Goal: Transaction & Acquisition: Subscribe to service/newsletter

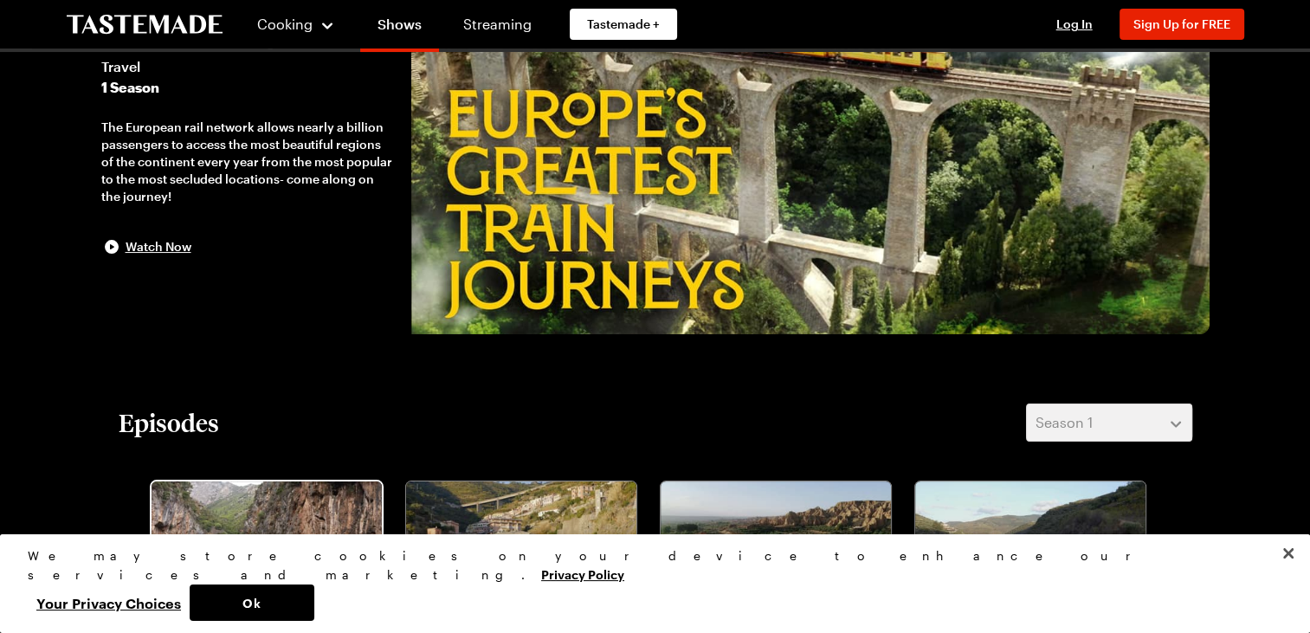
scroll to position [146, 0]
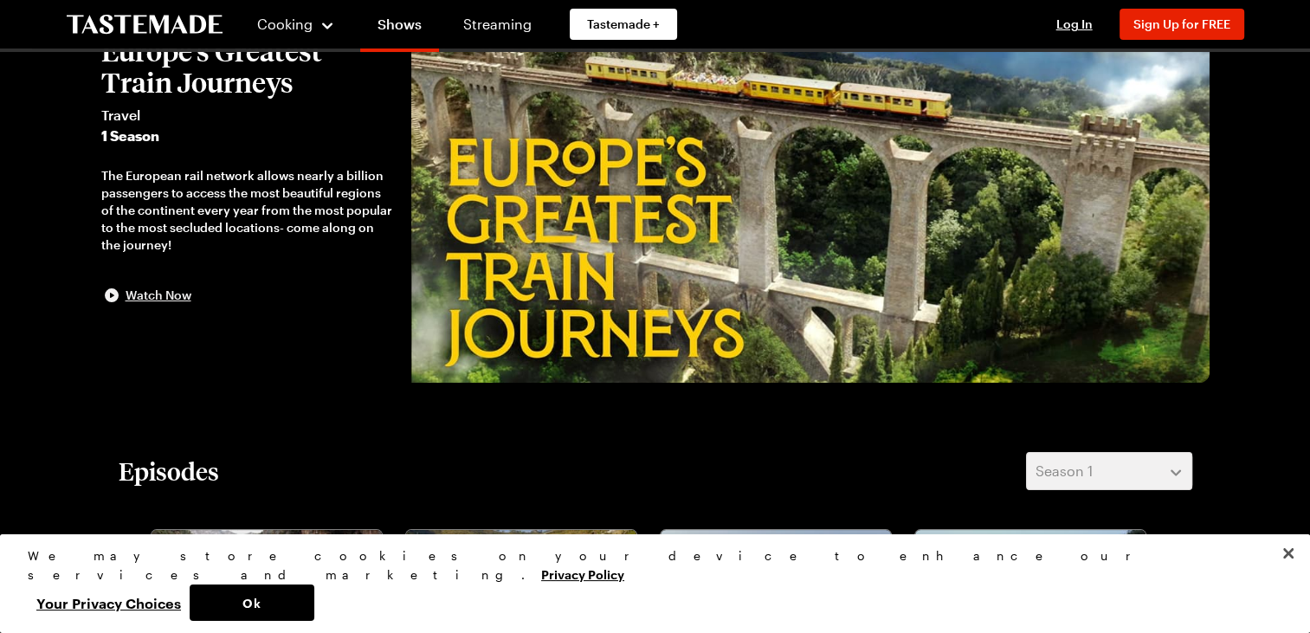
click at [111, 294] on icon "button" at bounding box center [111, 295] width 21 height 21
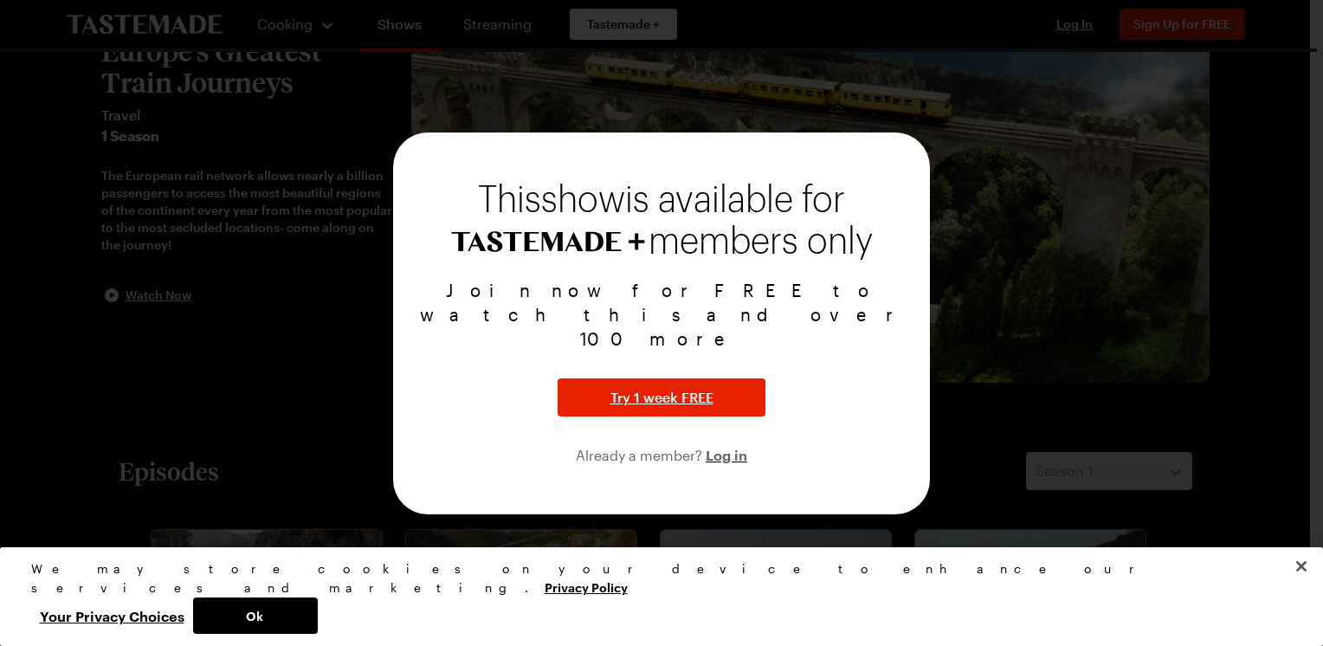
click at [1064, 335] on div at bounding box center [661, 323] width 1323 height 646
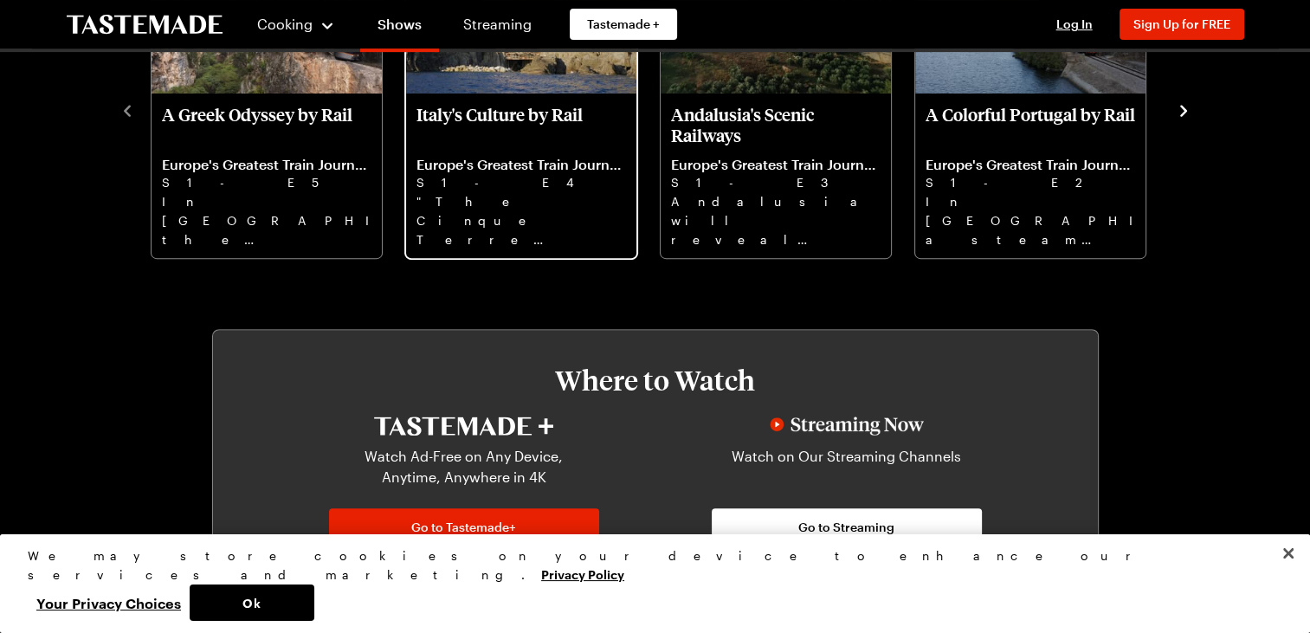
scroll to position [883, 0]
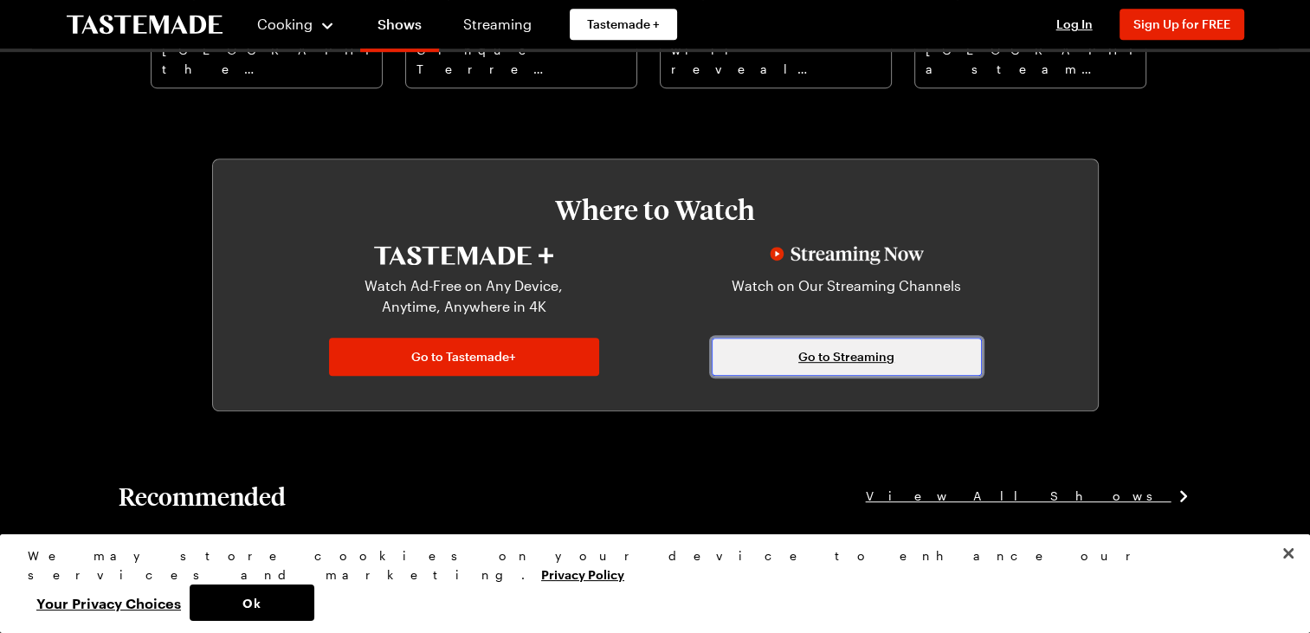
click at [819, 359] on span "Go to Streaming" at bounding box center [847, 356] width 96 height 17
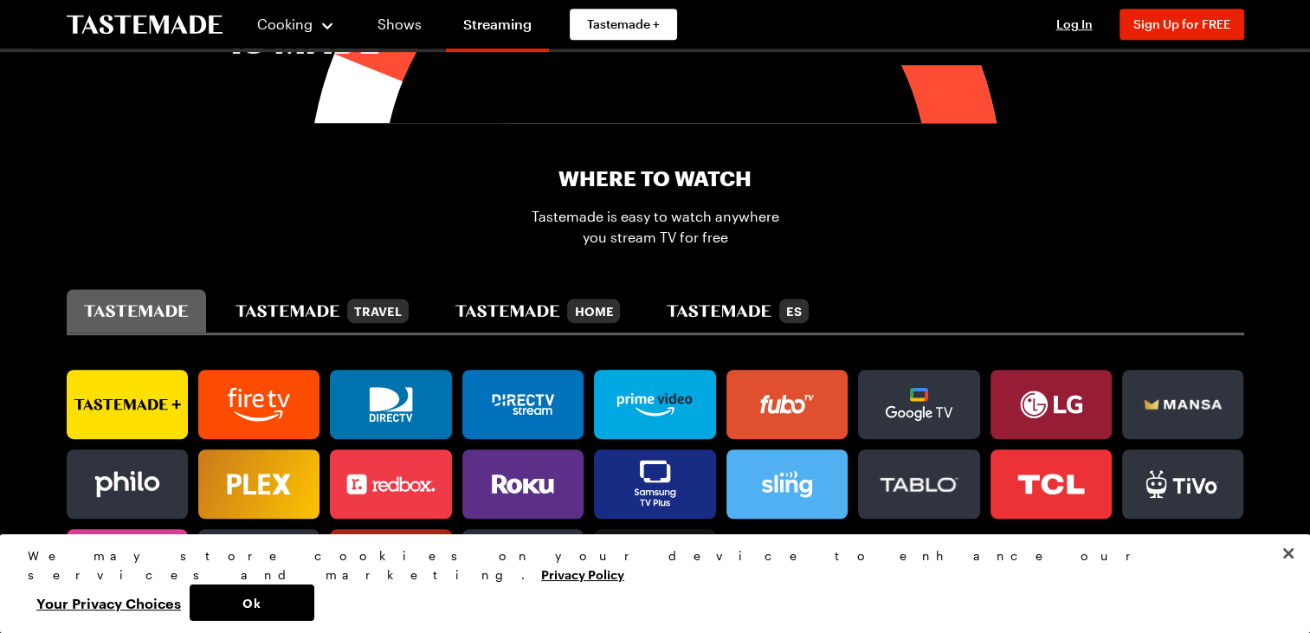
scroll to position [1095, 0]
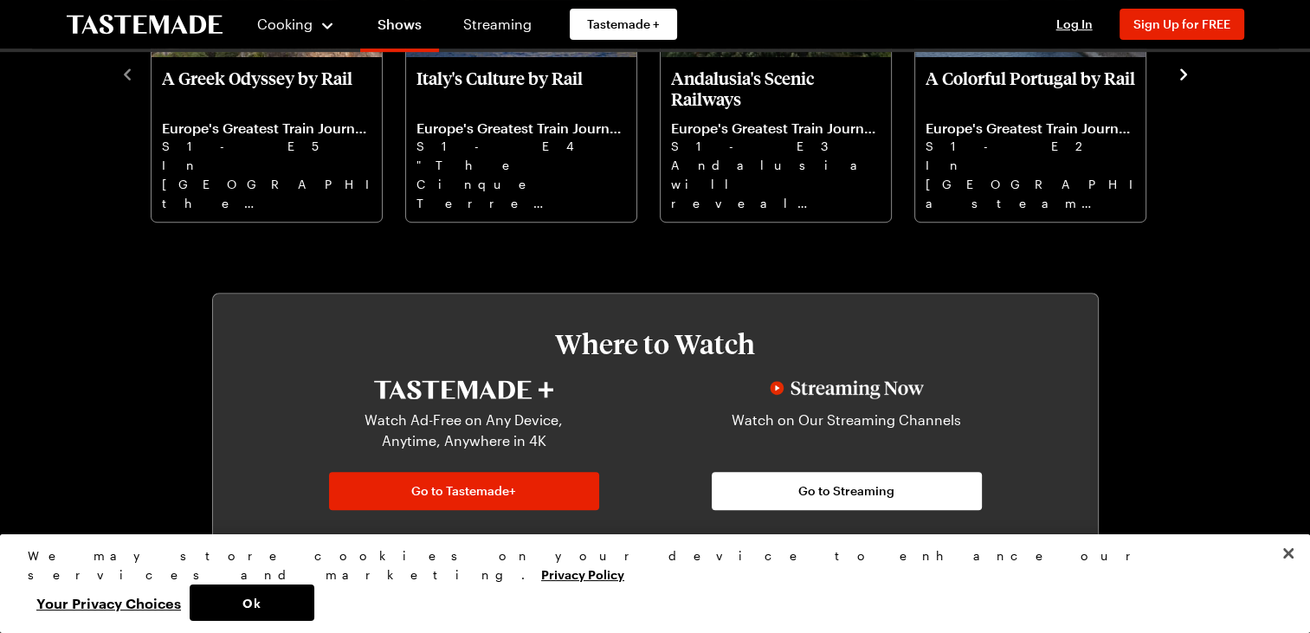
scroll to position [998, 0]
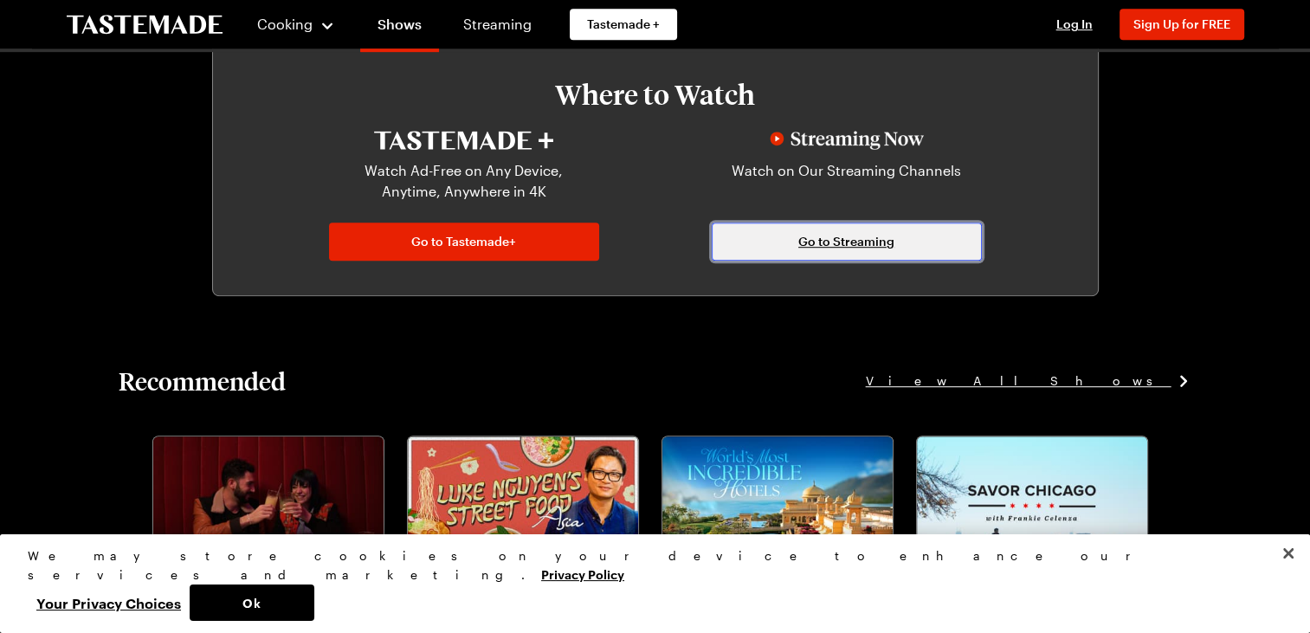
click at [838, 243] on span "Go to Streaming" at bounding box center [847, 241] width 96 height 17
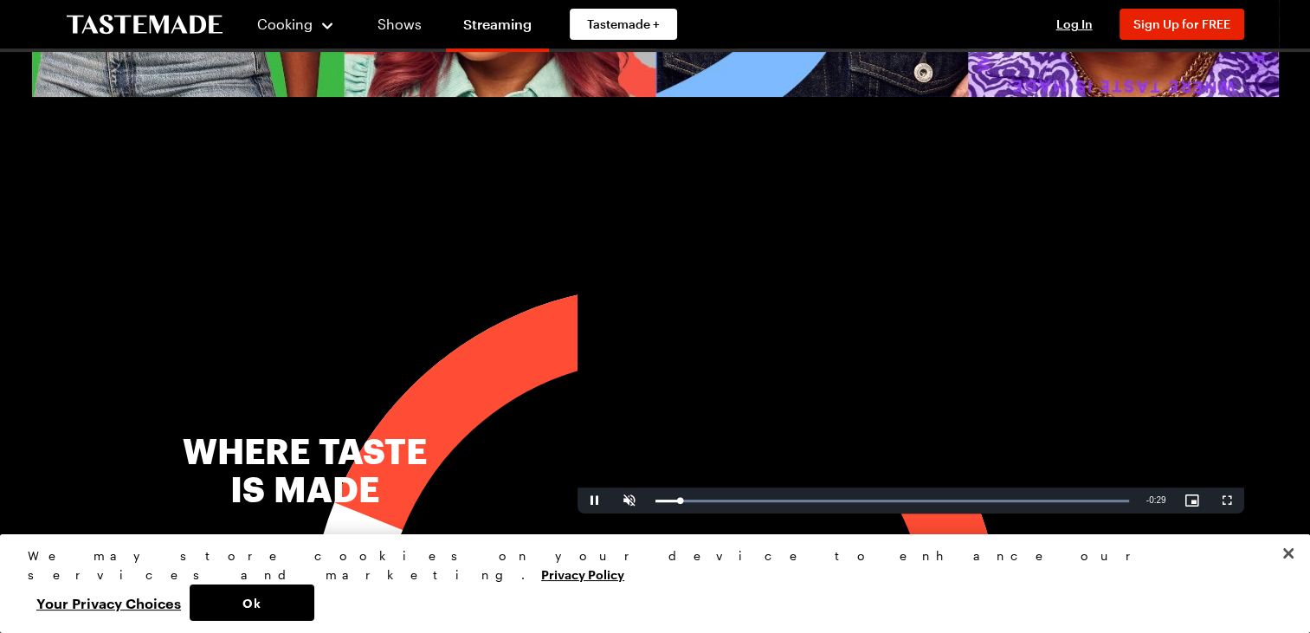
scroll to position [499, 0]
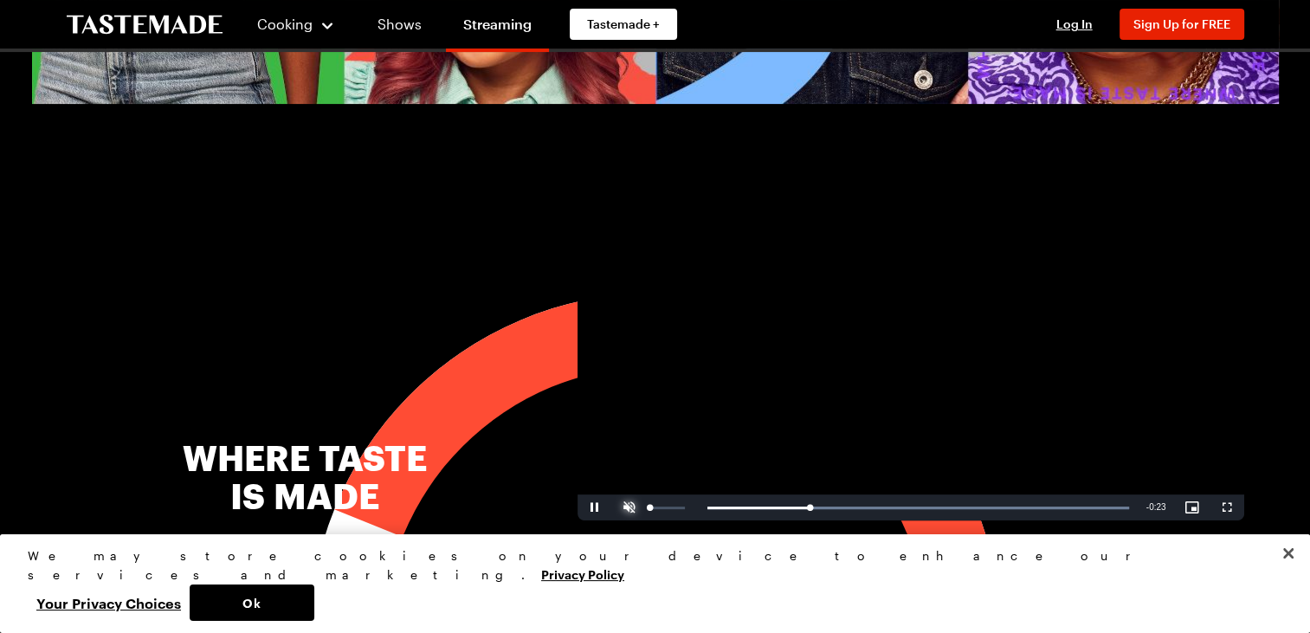
click at [630, 508] on span "Video Player" at bounding box center [629, 508] width 35 height 0
click at [851, 414] on video "Video Player" at bounding box center [911, 333] width 667 height 375
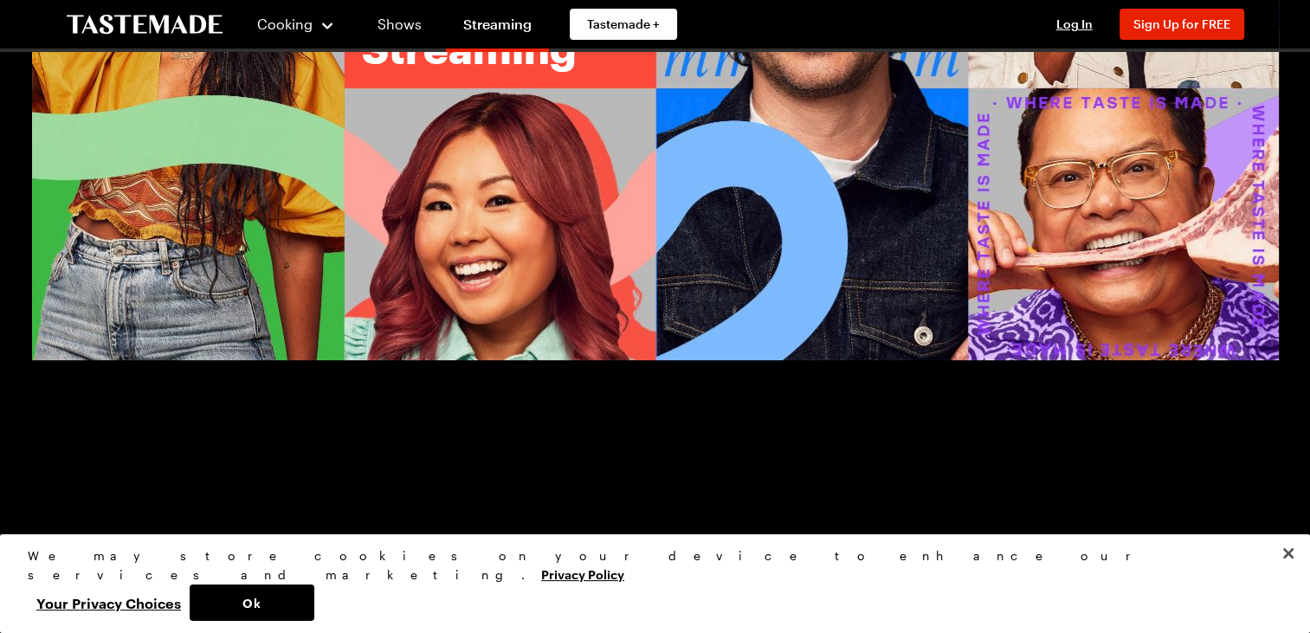
scroll to position [0, 0]
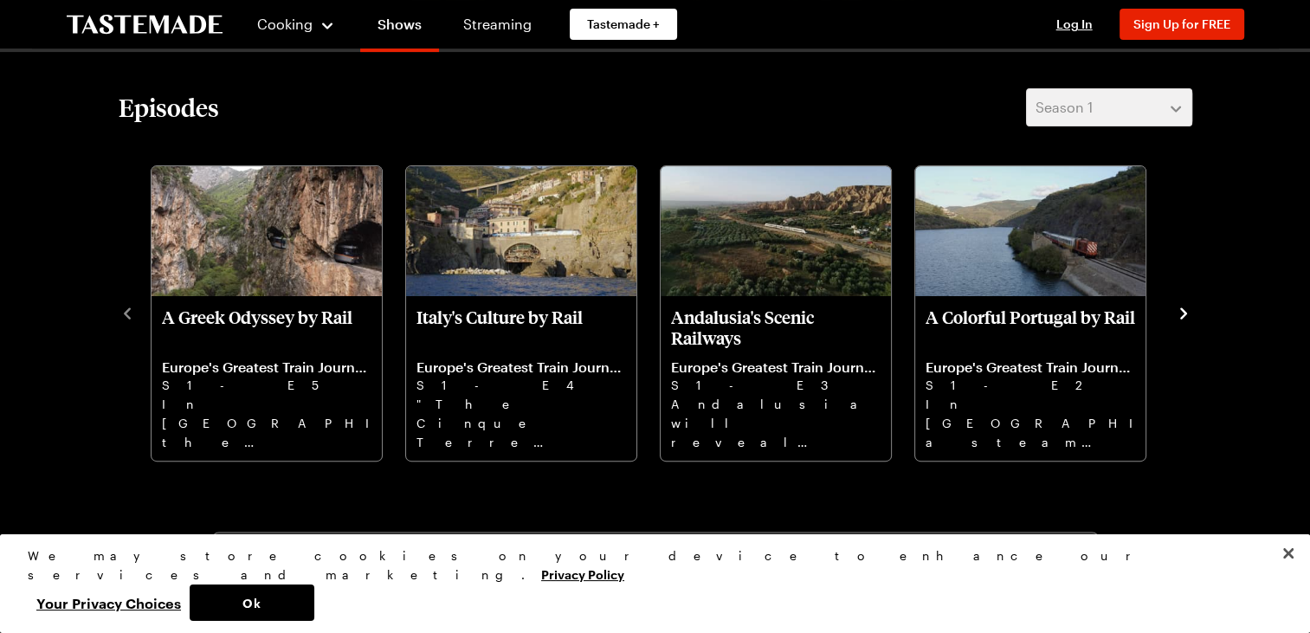
scroll to position [508, 0]
click at [1170, 314] on div "A Greek Odyssey by Rail Europe's Greatest Train Journeys S1 - E5 In [GEOGRAPHIC…" at bounding box center [656, 312] width 1074 height 301
click at [1184, 314] on icon "navigate to next item" at bounding box center [1183, 314] width 17 height 17
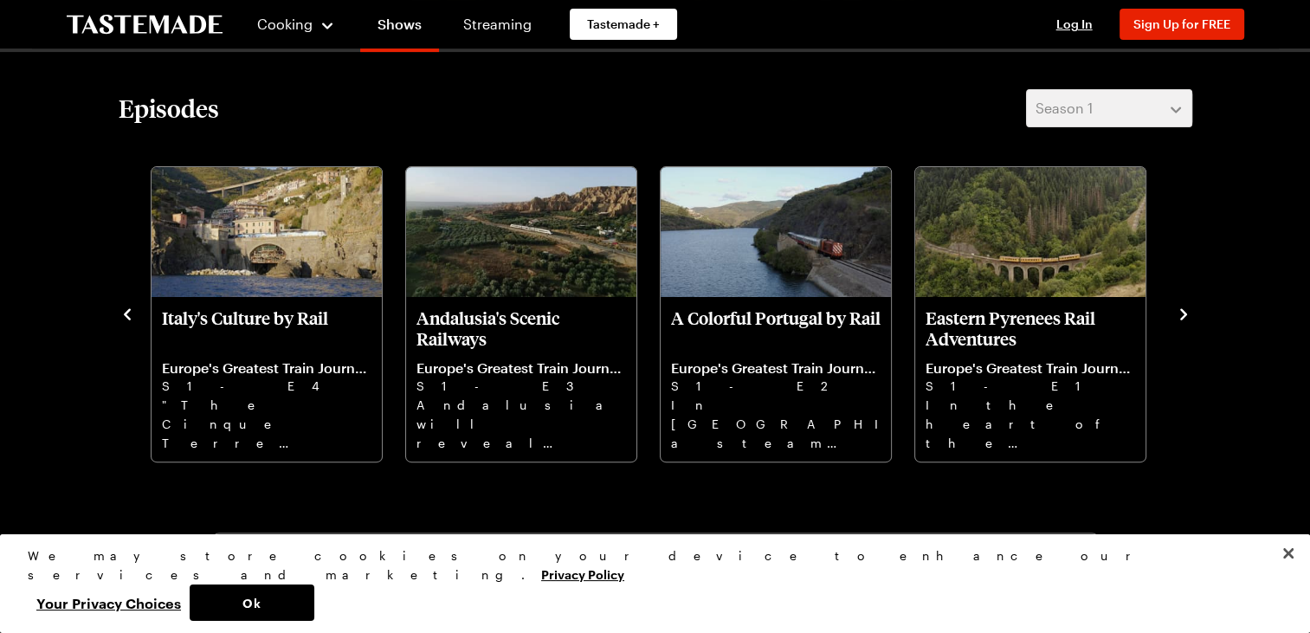
click at [128, 306] on icon "navigate to previous item" at bounding box center [127, 314] width 17 height 17
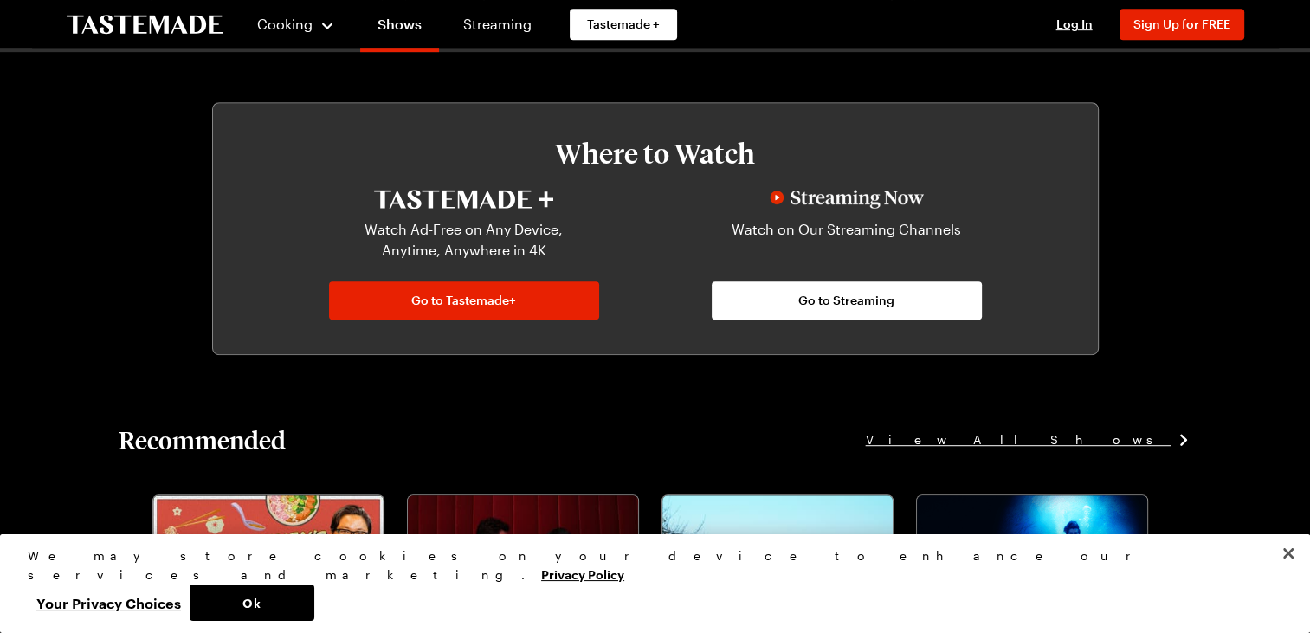
scroll to position [967, 0]
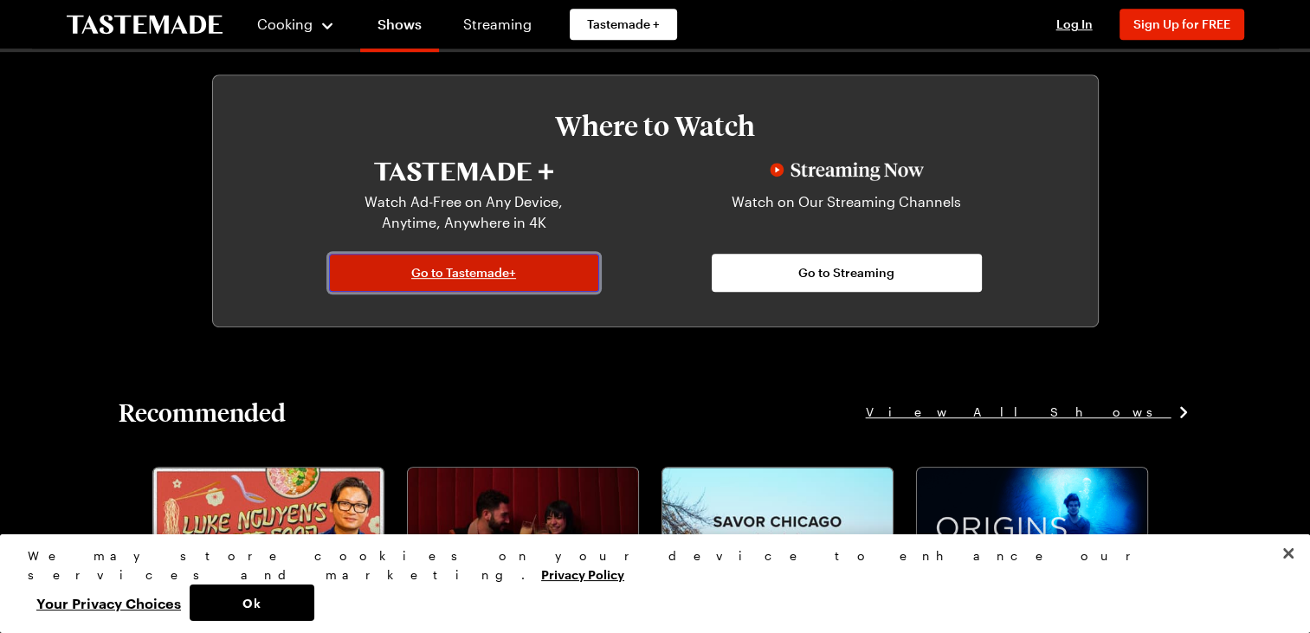
click at [565, 279] on link "Go to Tastemade+" at bounding box center [464, 273] width 270 height 38
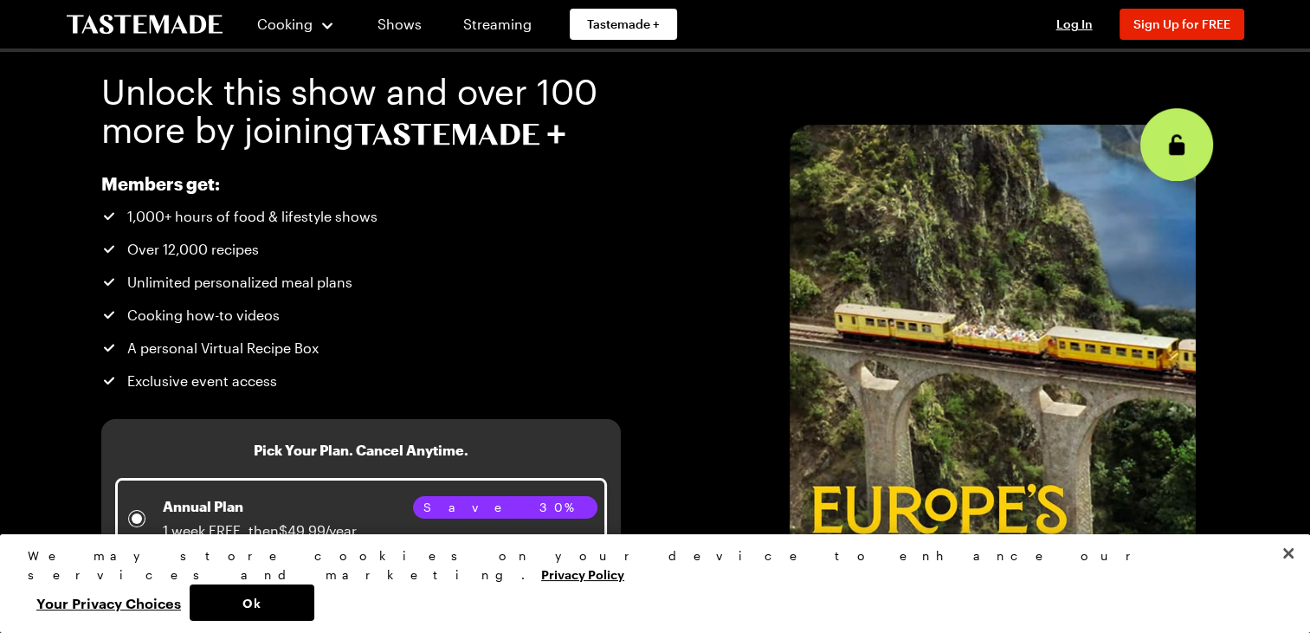
scroll to position [243, 0]
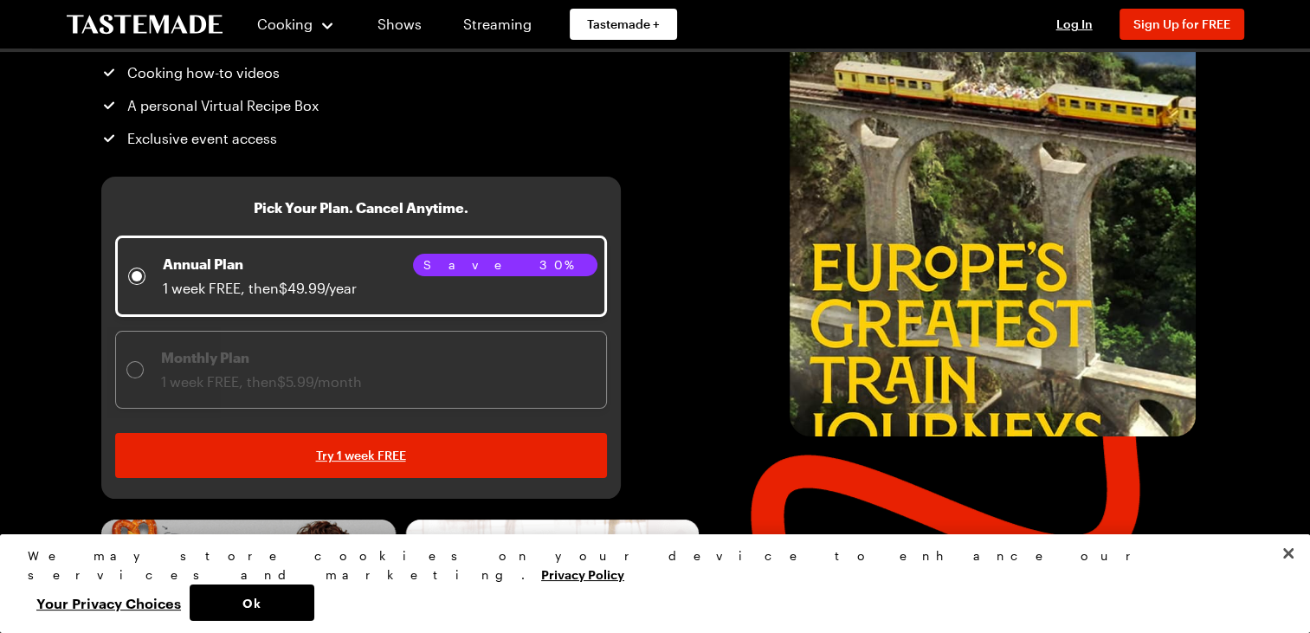
click at [367, 362] on div "Monthly Plan 1 week FREE, then $5.99/month" at bounding box center [360, 369] width 469 height 45
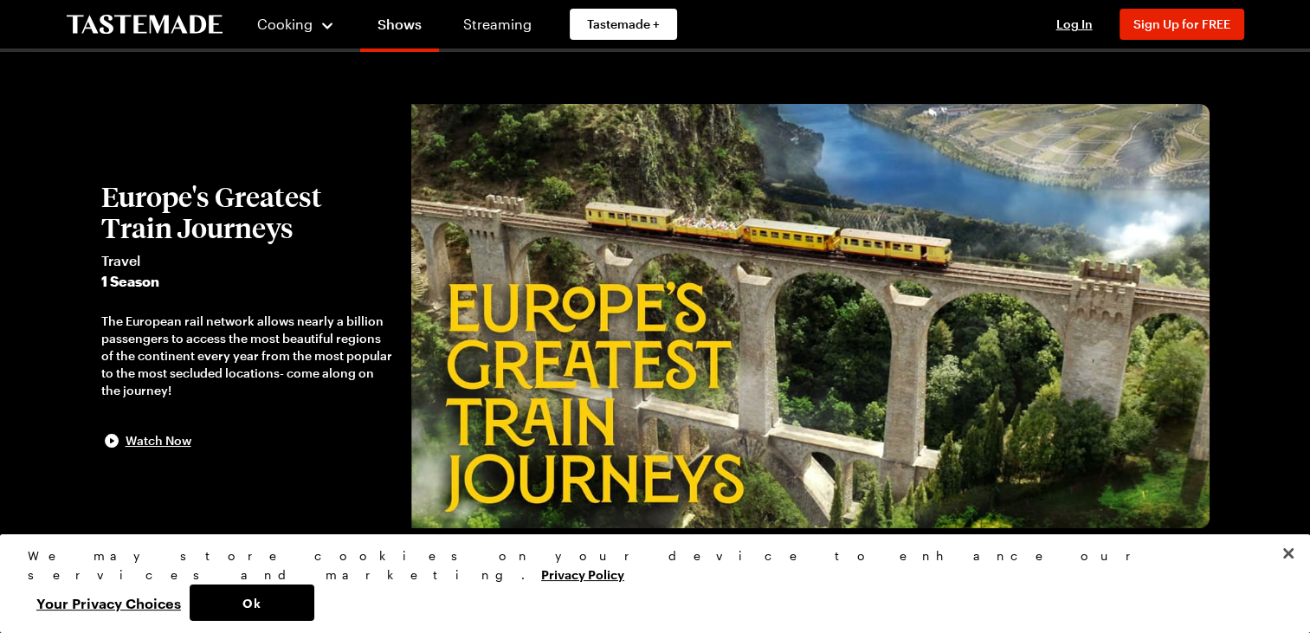
scroll to position [89, 0]
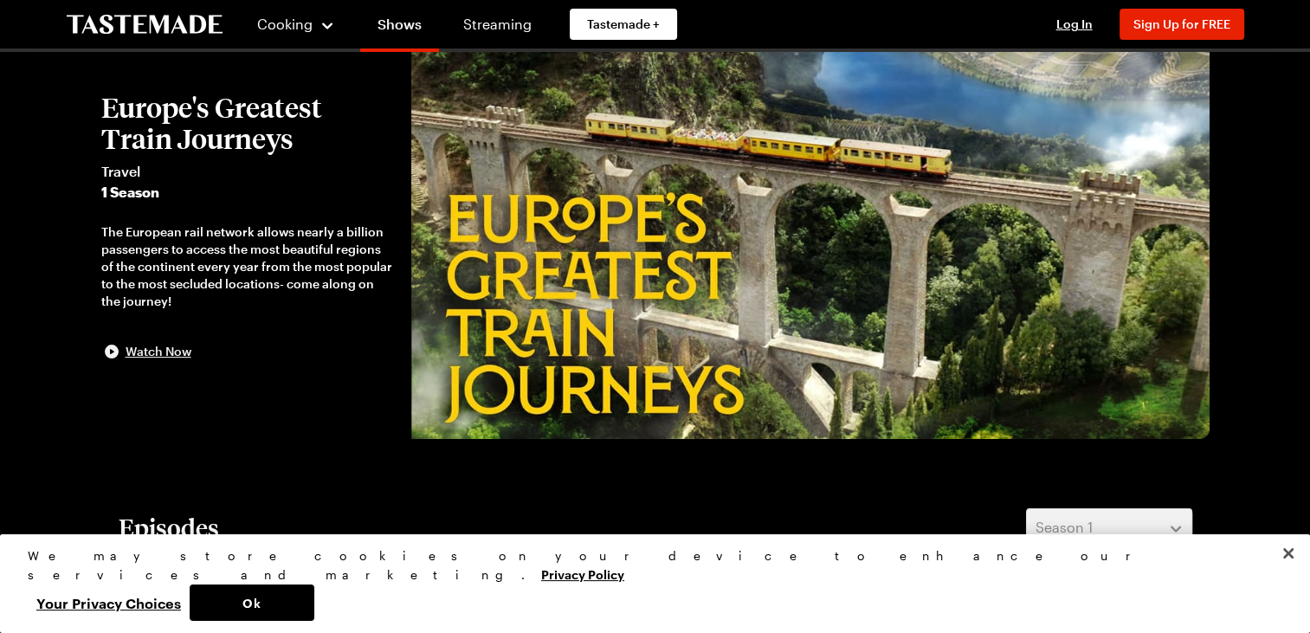
click at [144, 353] on span "Watch Now" at bounding box center [159, 351] width 66 height 17
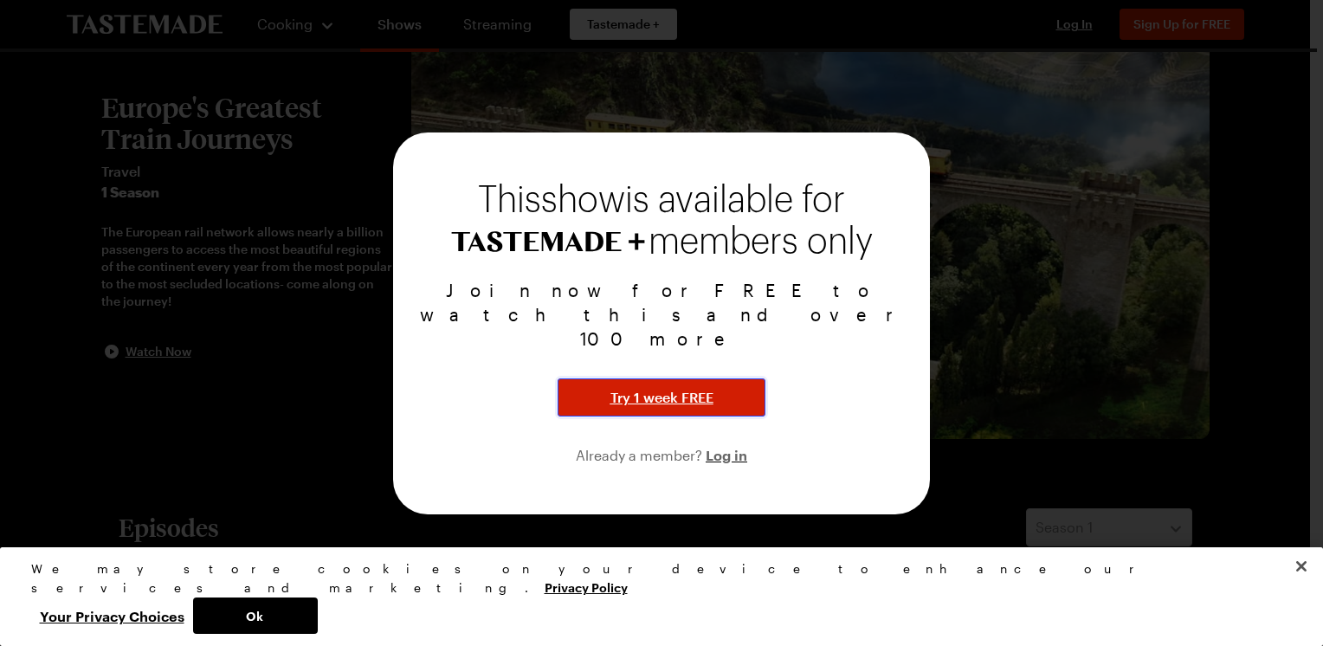
click at [679, 387] on span "Try 1 week FREE" at bounding box center [662, 397] width 103 height 21
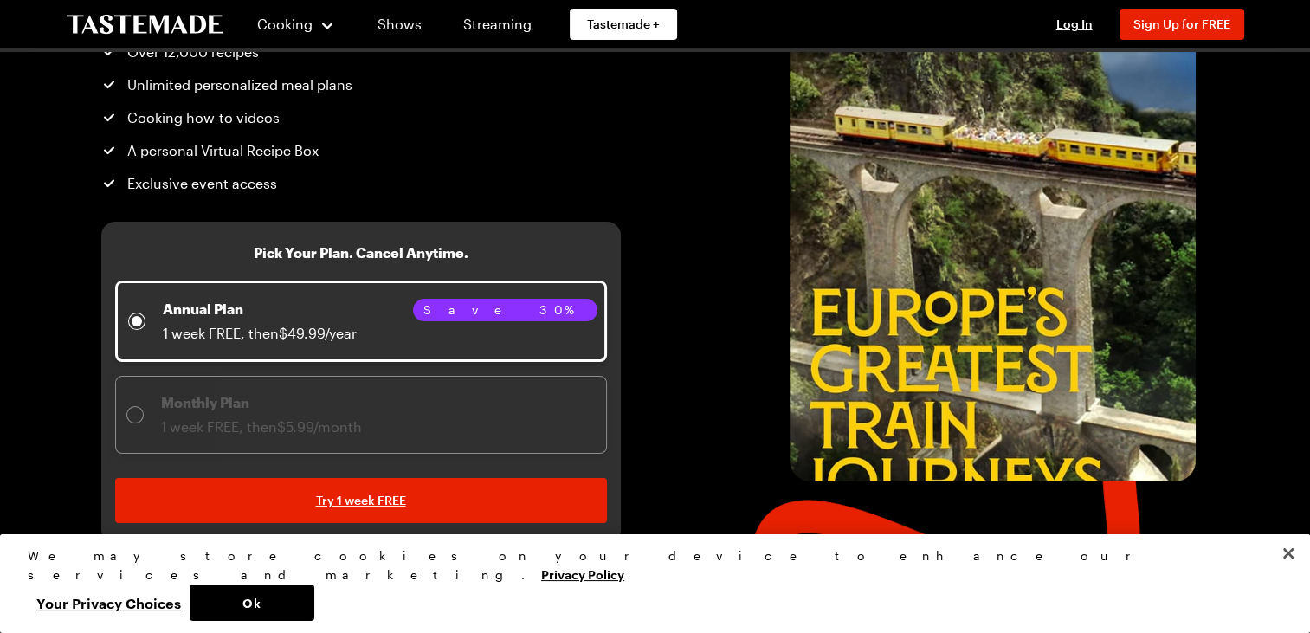
scroll to position [222, 0]
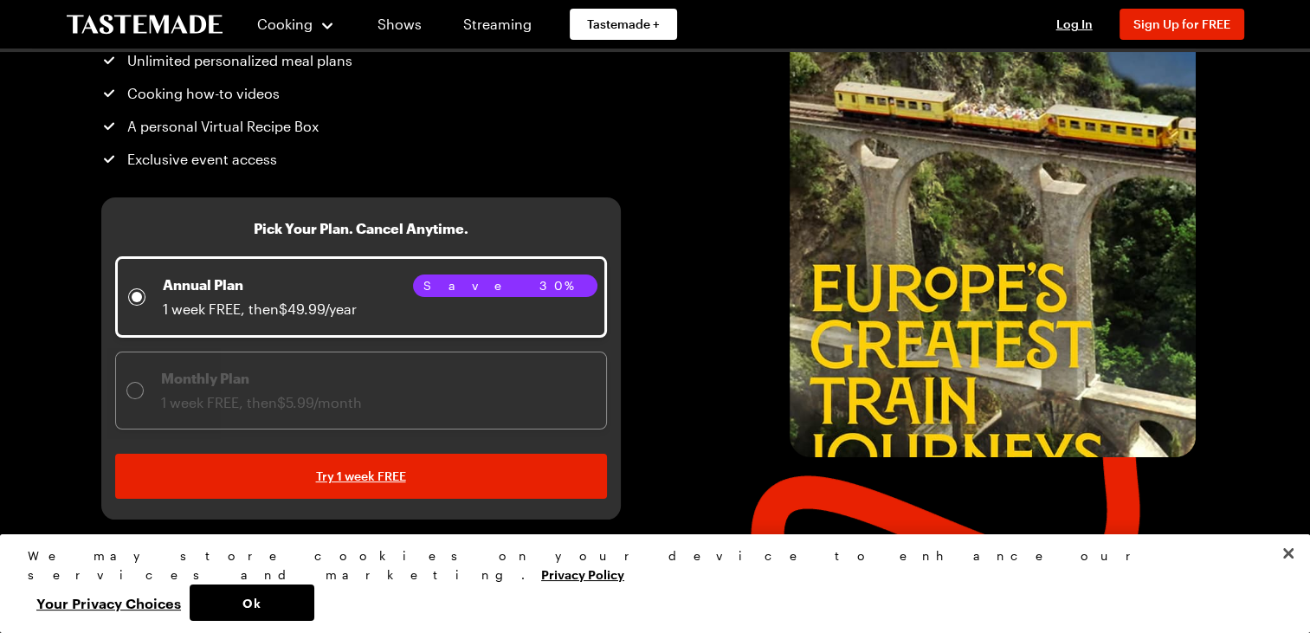
click at [358, 400] on span "1 week FREE, then $5.99/month" at bounding box center [261, 402] width 201 height 16
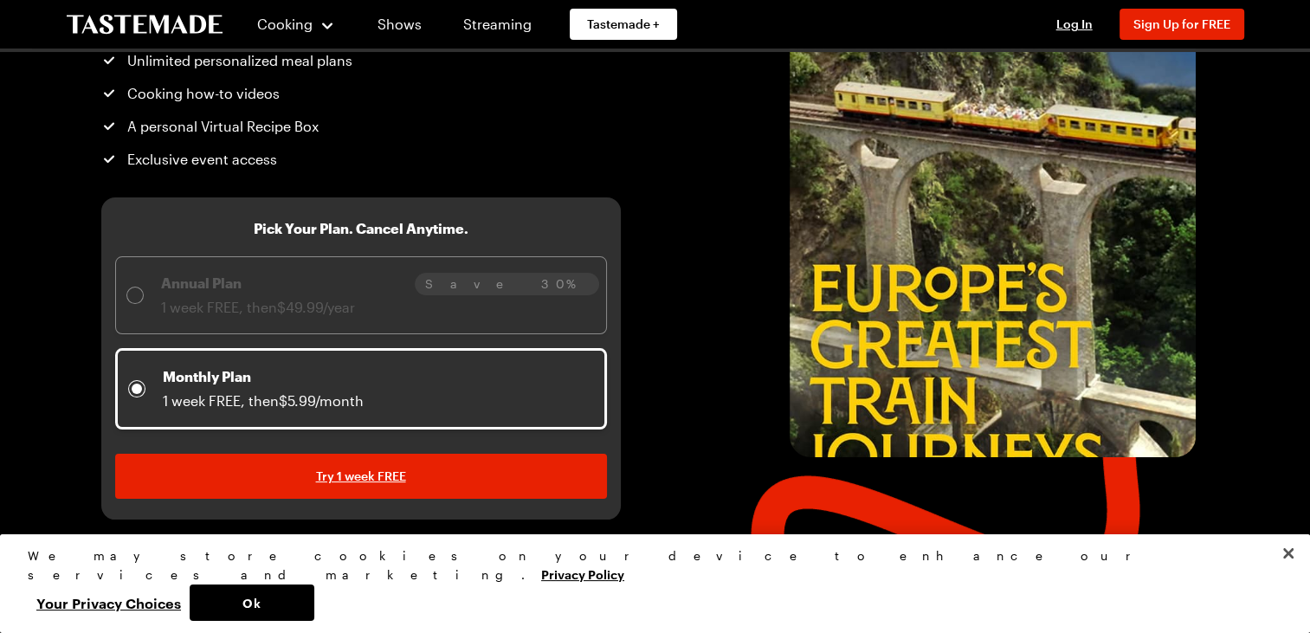
click at [342, 299] on span "1 week FREE, then $49.99/year" at bounding box center [258, 307] width 194 height 16
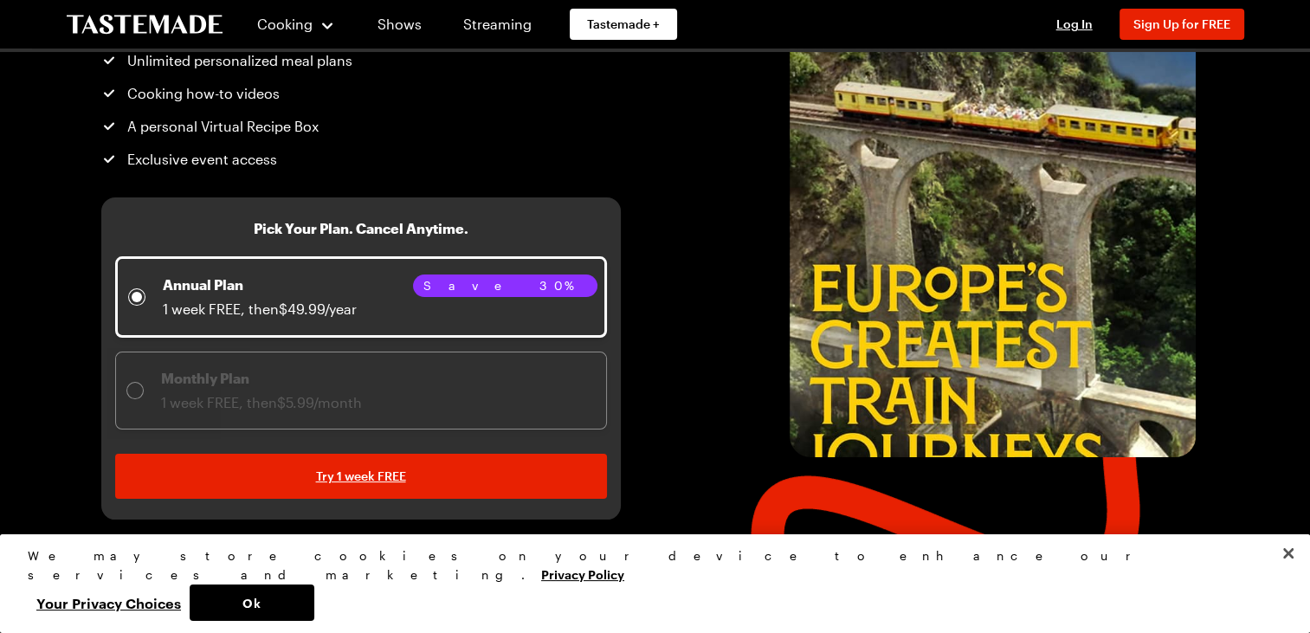
click at [378, 397] on div "Monthly Plan 1 week FREE, then $5.99/month" at bounding box center [360, 390] width 469 height 45
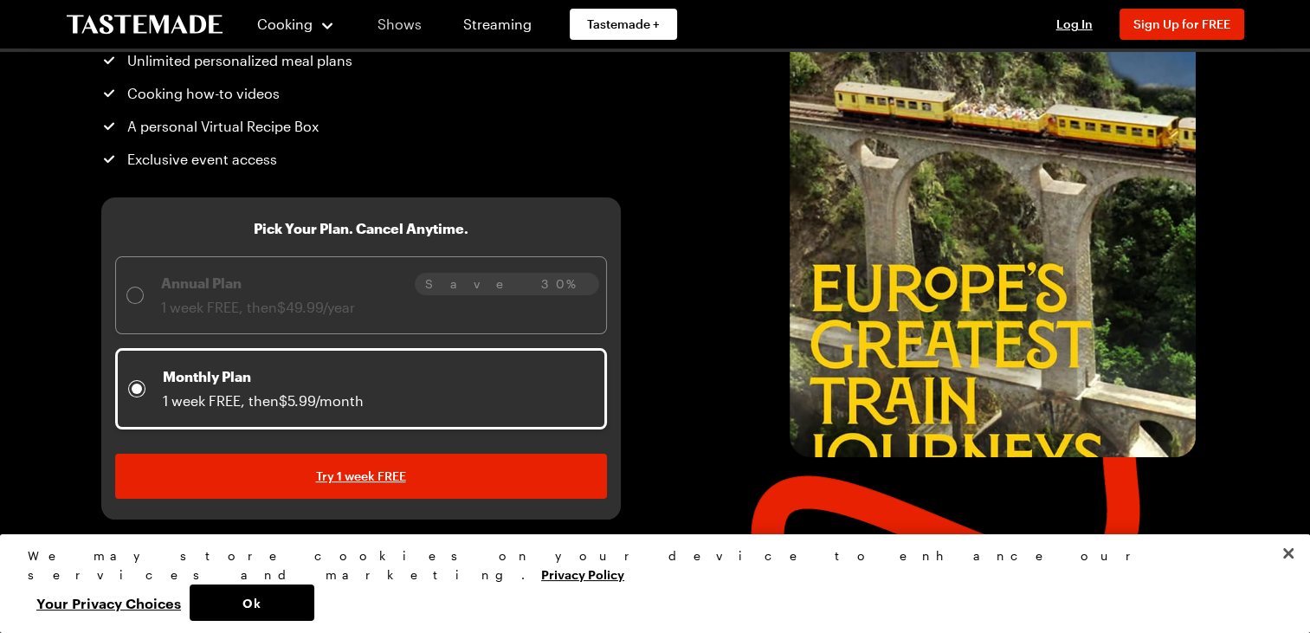
click at [387, 17] on link "Shows" at bounding box center [399, 24] width 79 height 49
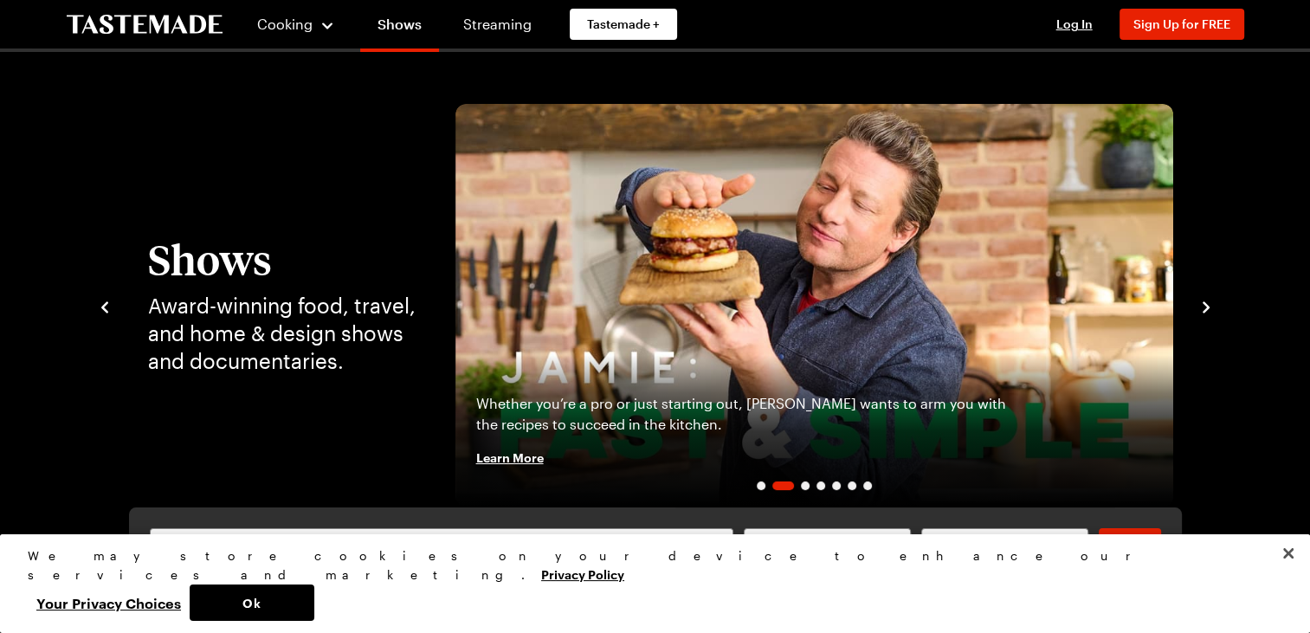
click at [1208, 309] on icon "navigate to next item" at bounding box center [1206, 307] width 17 height 17
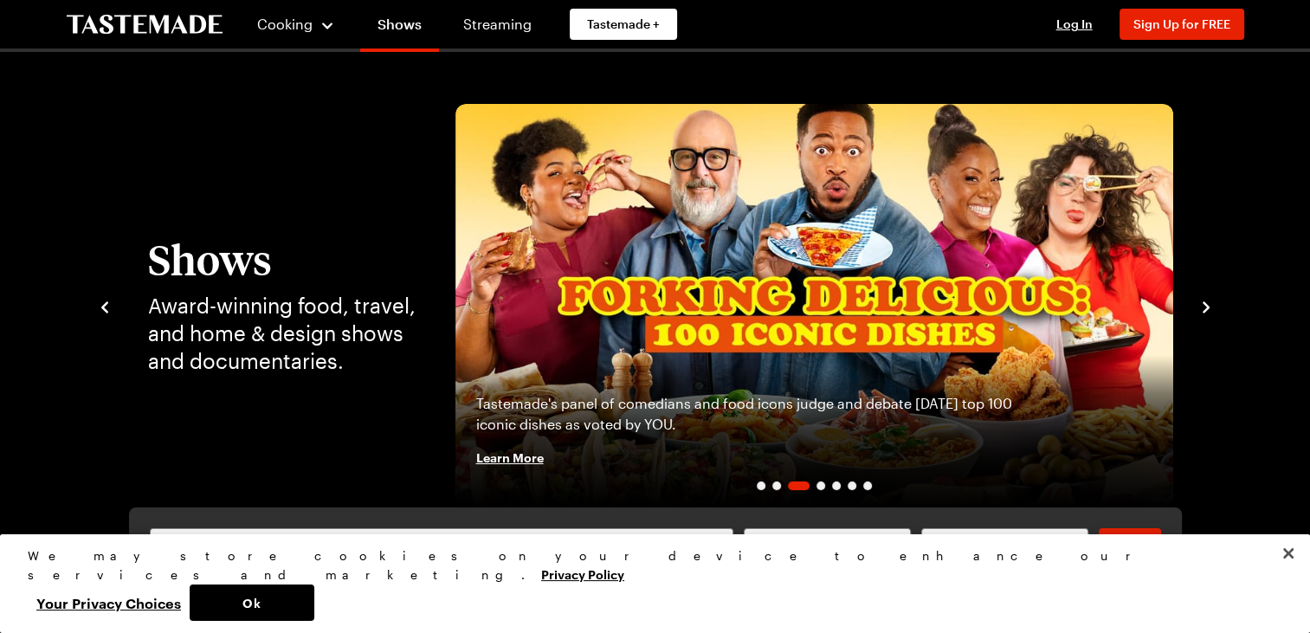
click at [1207, 305] on icon "navigate to next item" at bounding box center [1206, 307] width 17 height 17
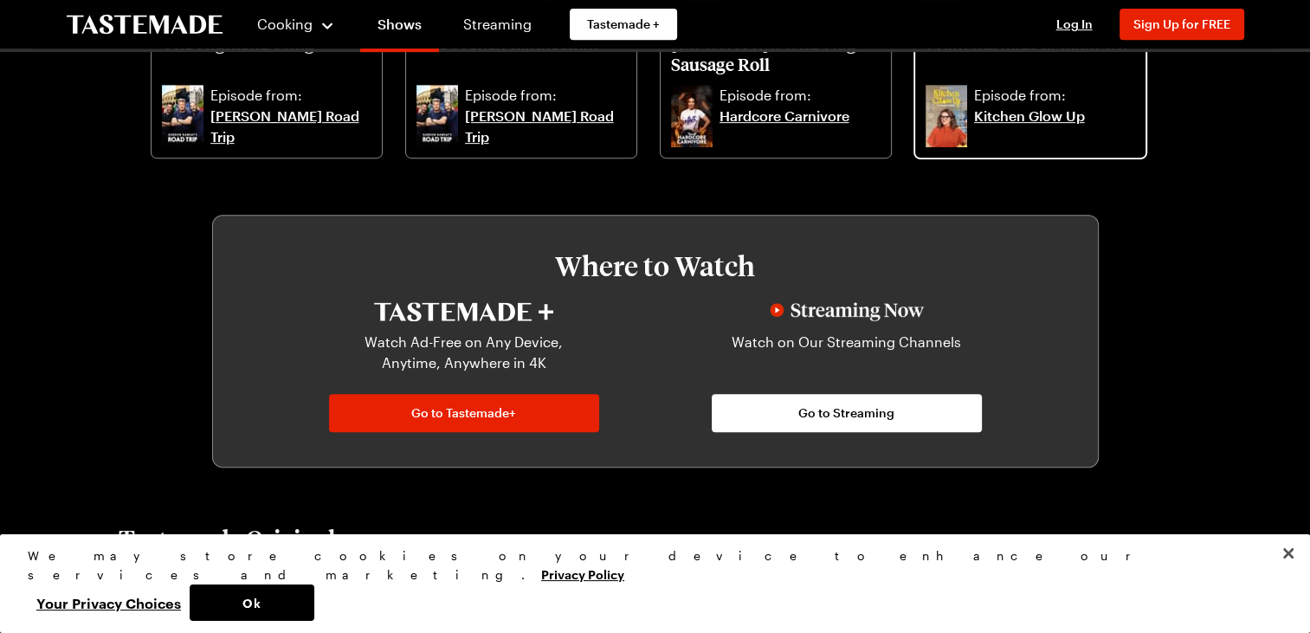
scroll to position [480, 0]
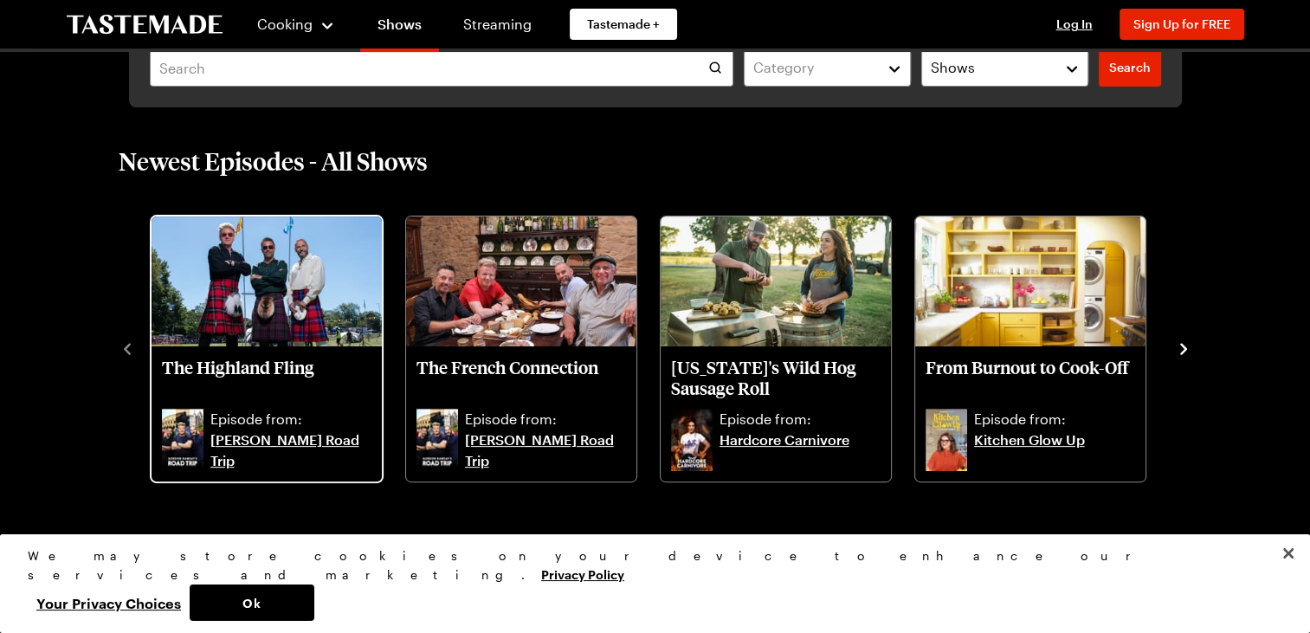
click at [277, 359] on p "The Highland Fling" at bounding box center [267, 378] width 210 height 42
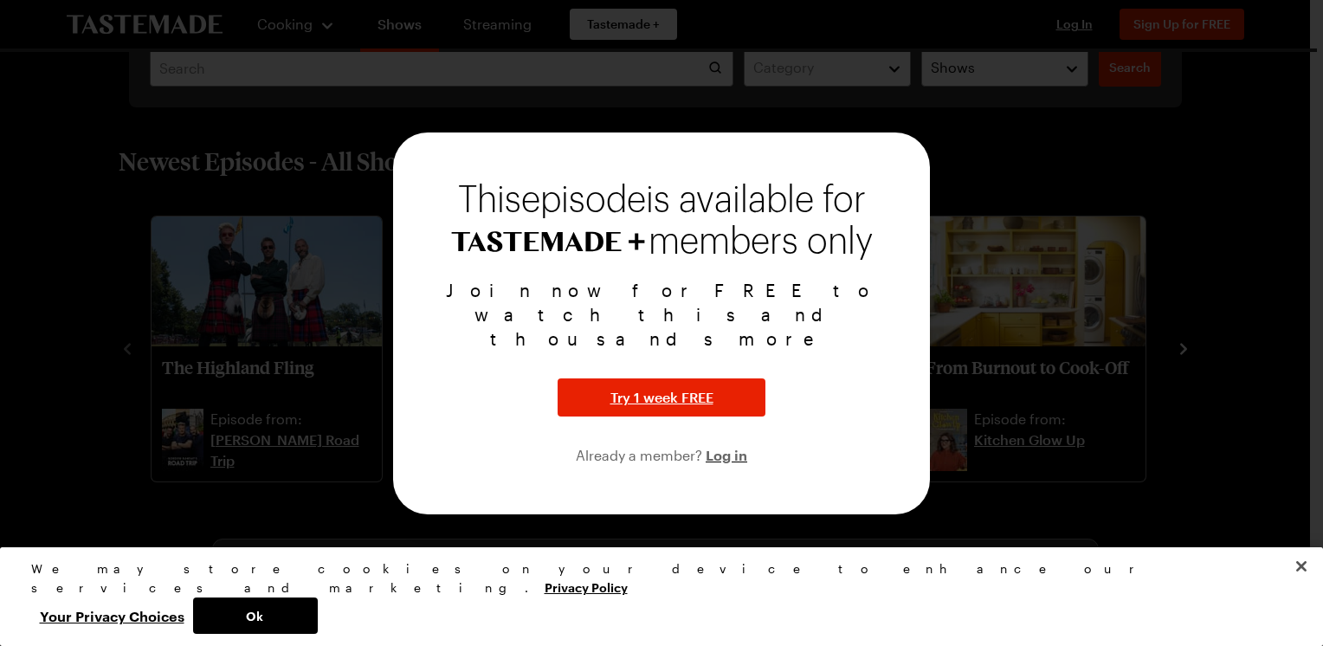
click at [272, 313] on div at bounding box center [661, 323] width 1323 height 646
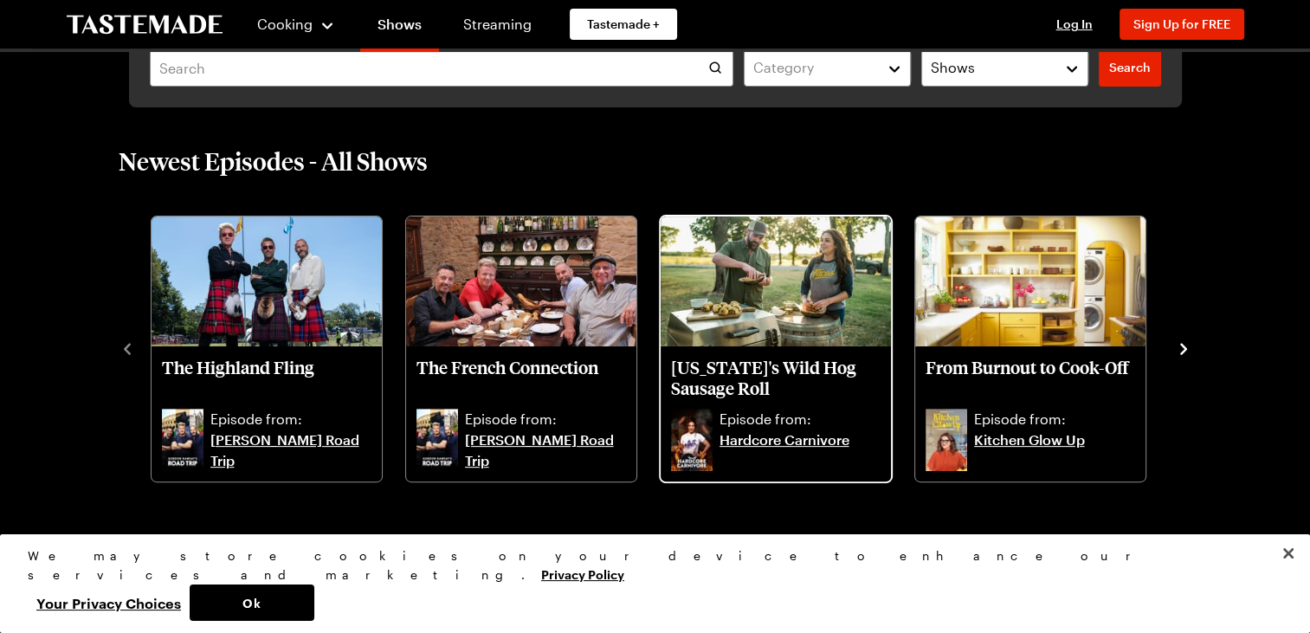
scroll to position [519, 0]
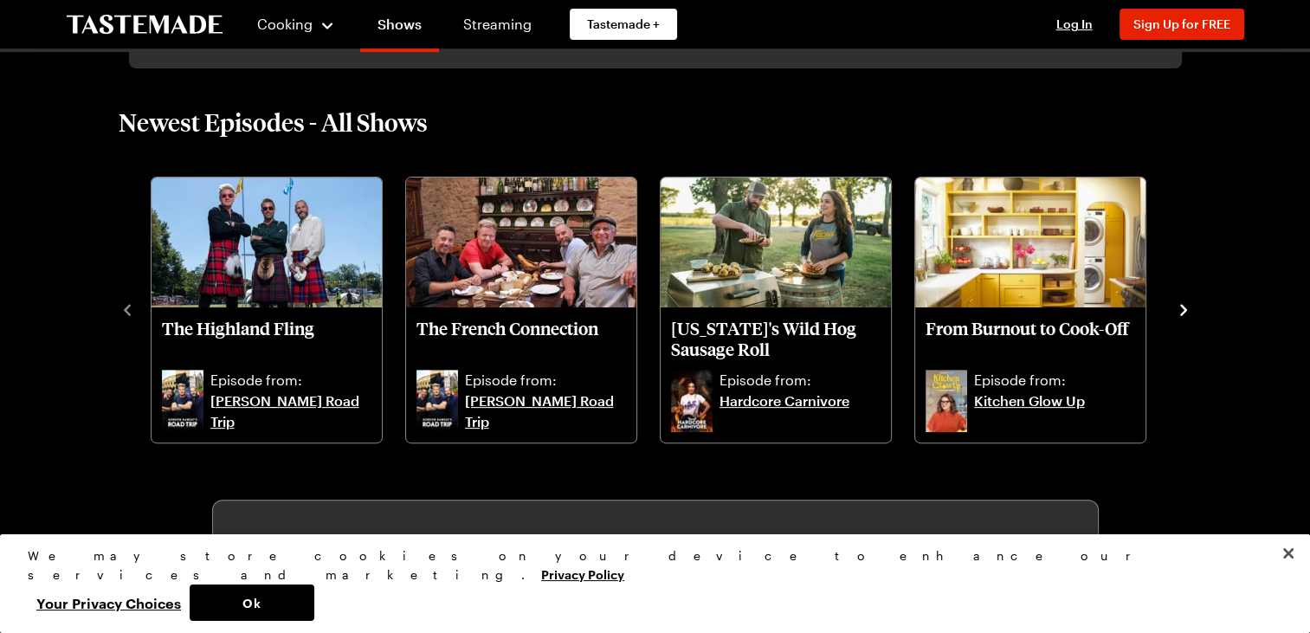
click at [1183, 313] on icon "navigate to next item" at bounding box center [1183, 309] width 7 height 11
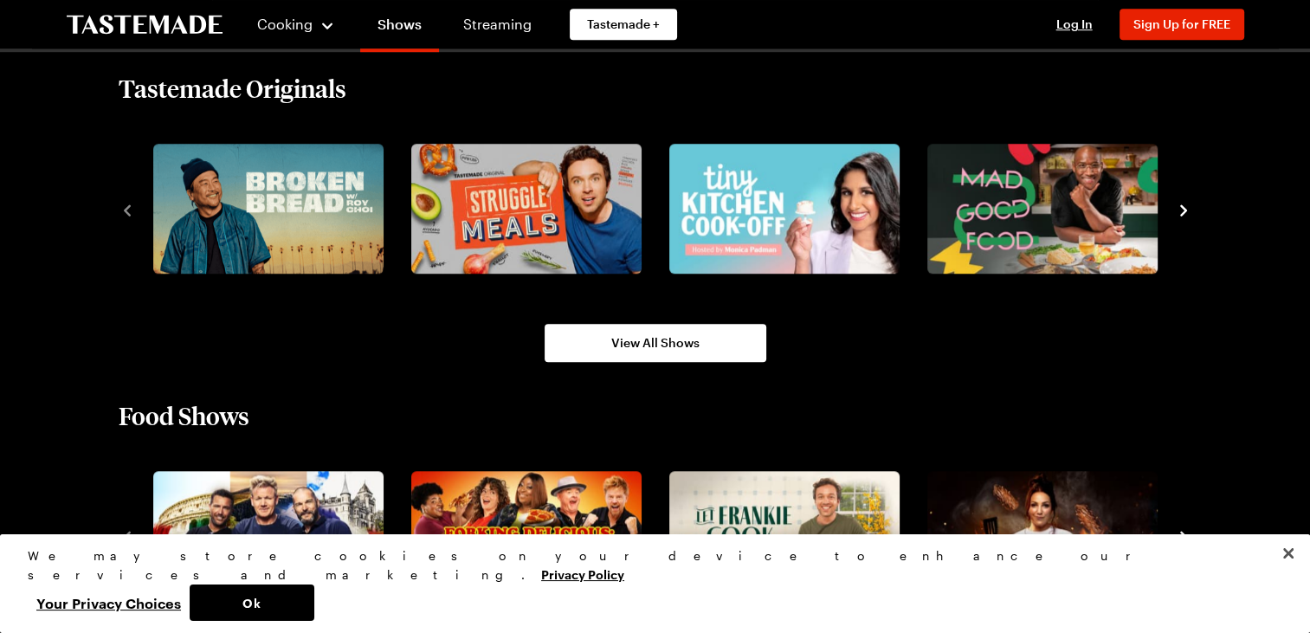
scroll to position [1268, 0]
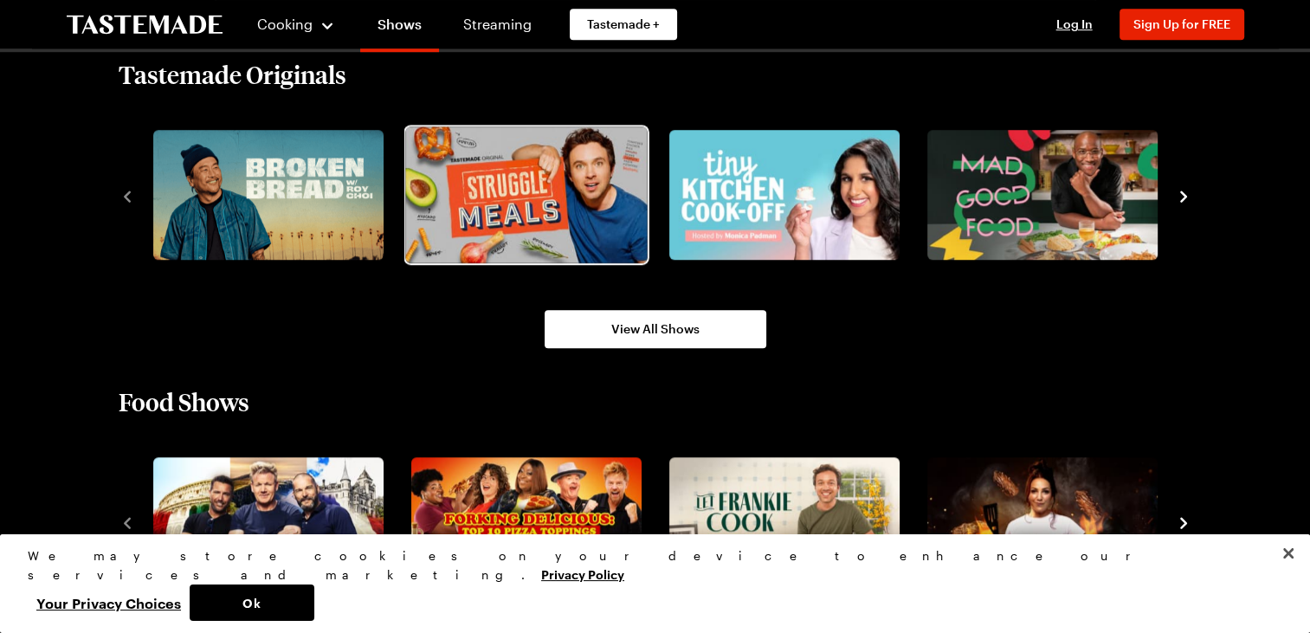
click at [549, 215] on img "2 / 8" at bounding box center [526, 194] width 242 height 136
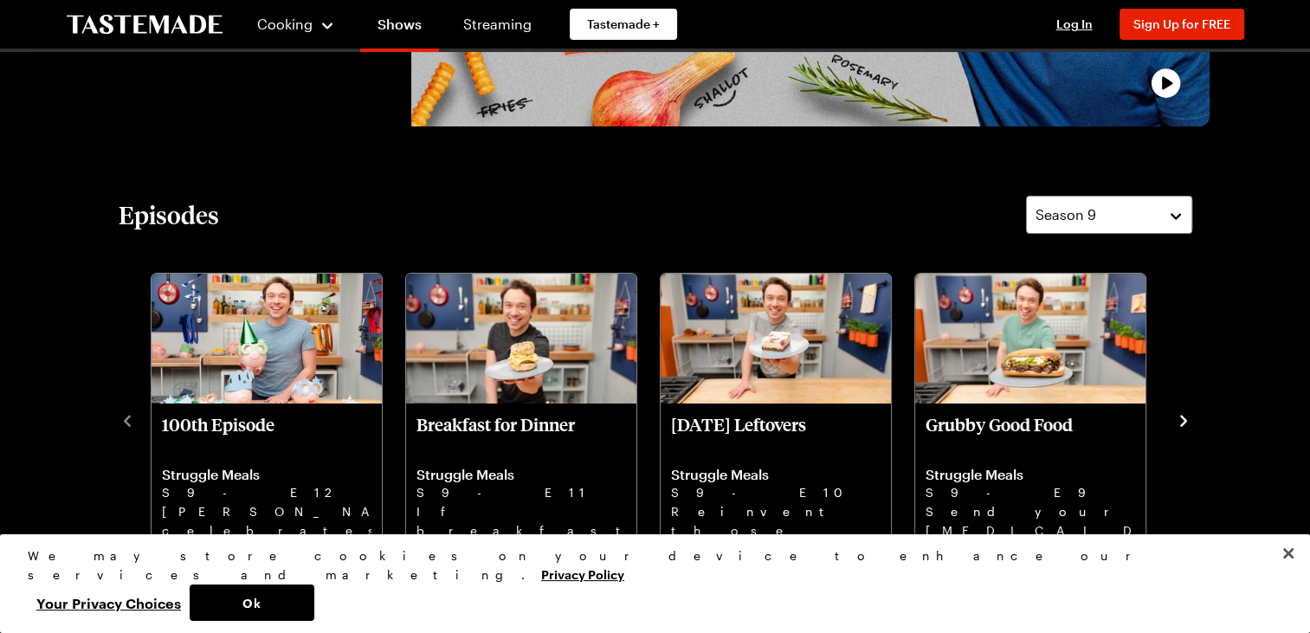
scroll to position [401, 0]
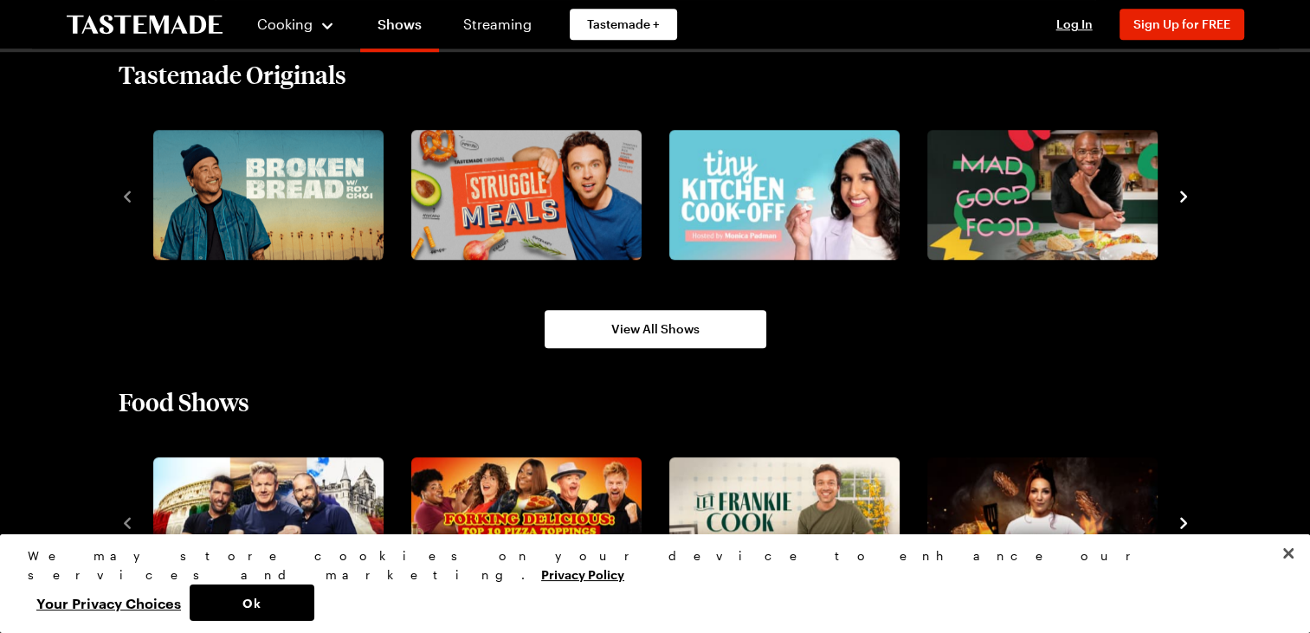
scroll to position [1340, 0]
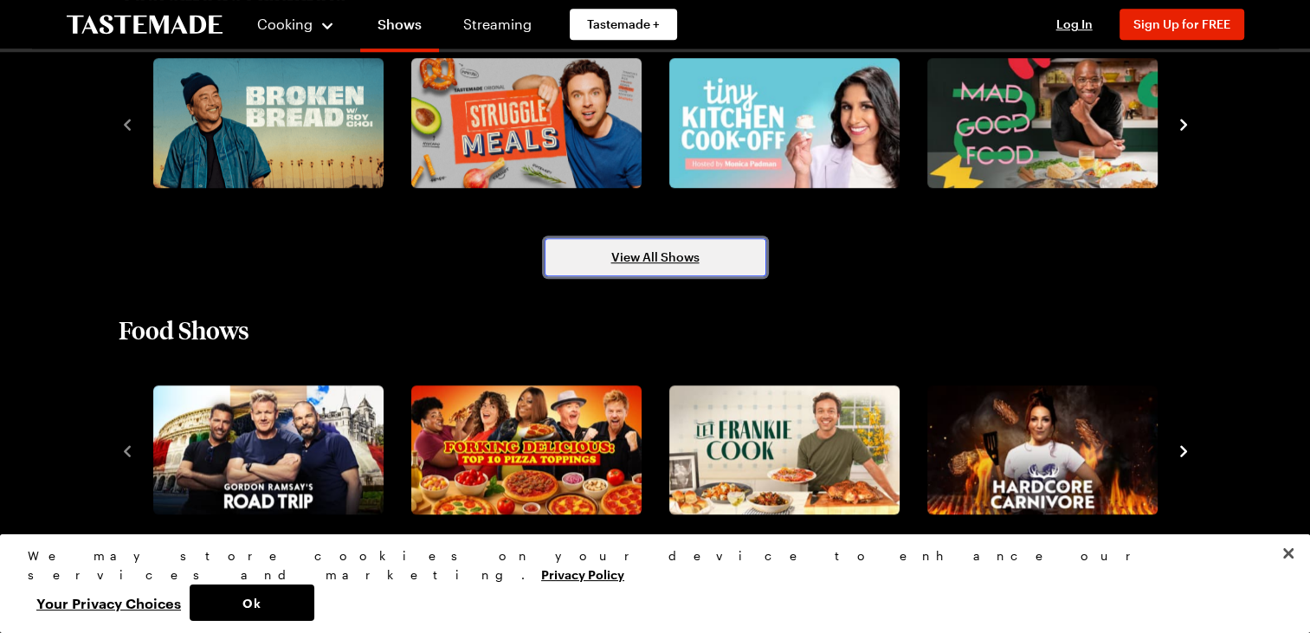
click at [705, 247] on link "View All Shows" at bounding box center [656, 257] width 222 height 38
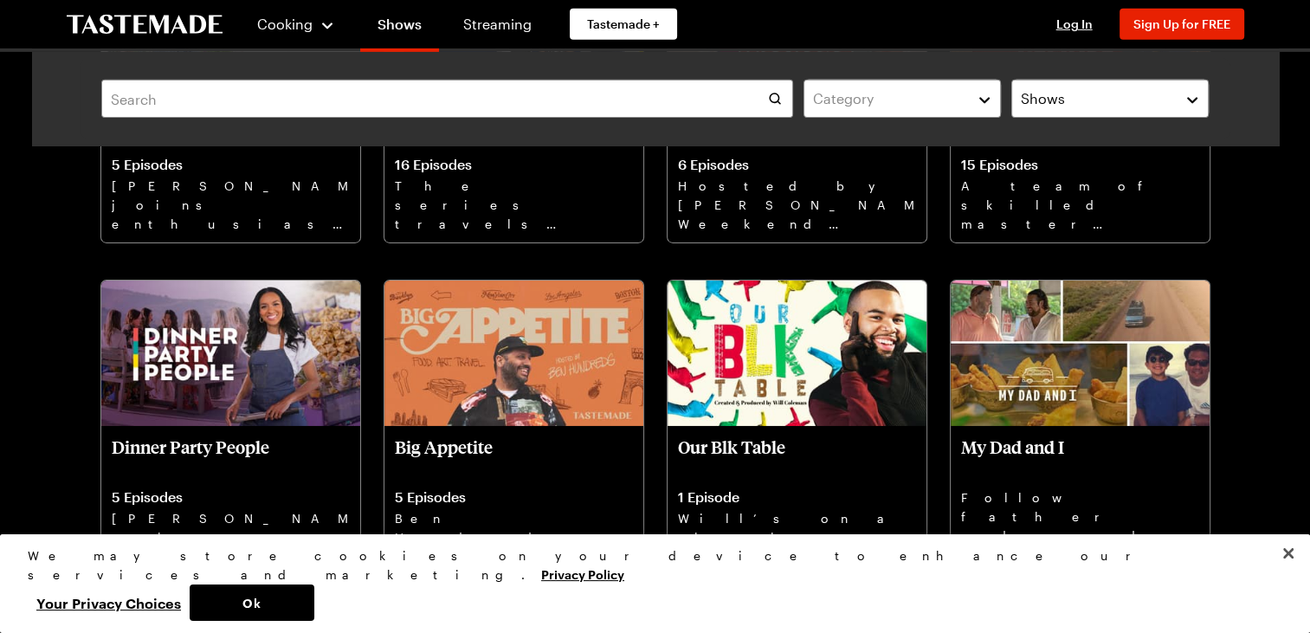
scroll to position [5258, 0]
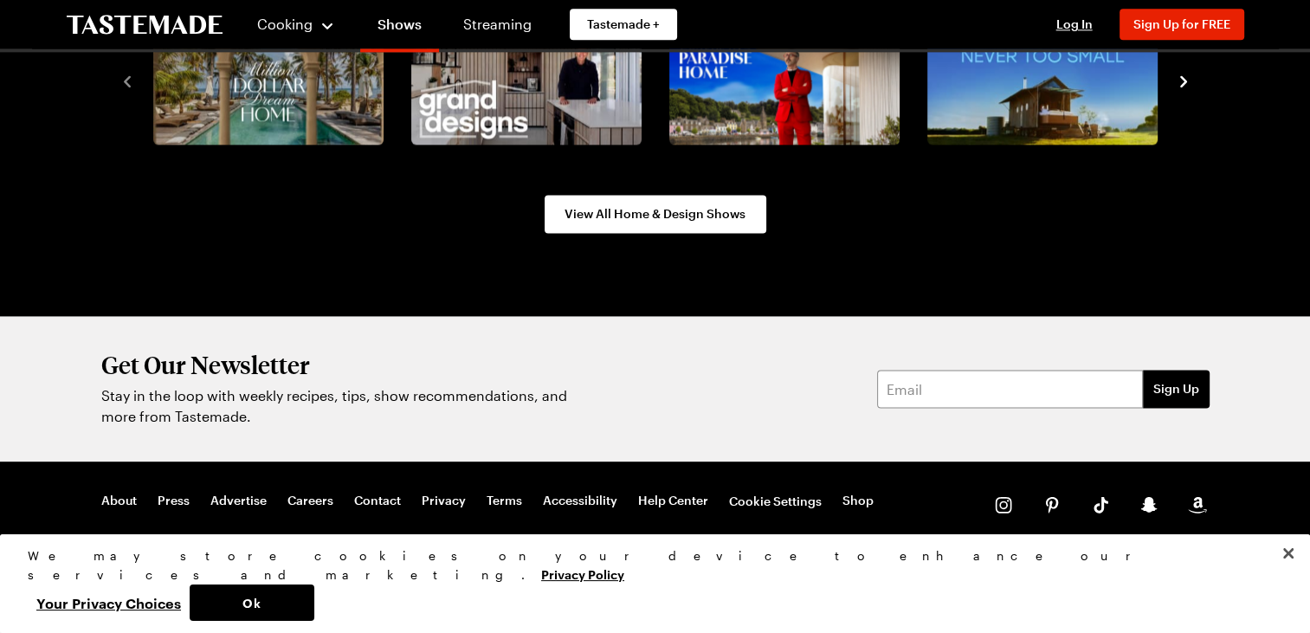
scroll to position [1340, 0]
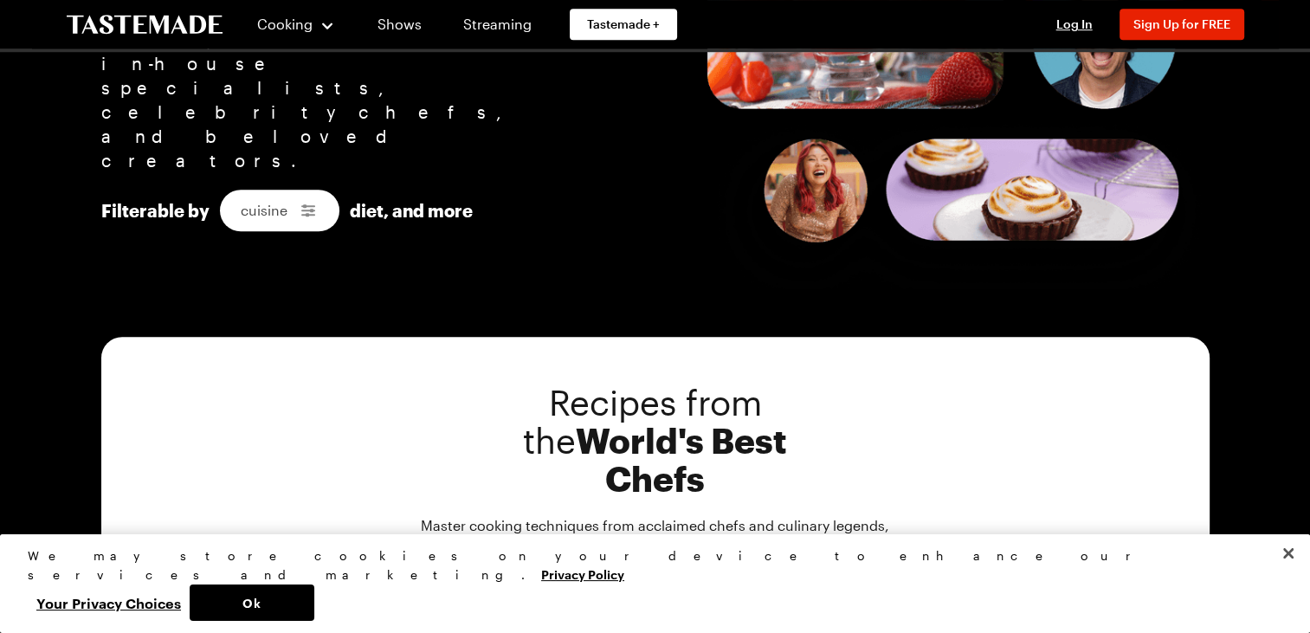
scroll to position [222, 0]
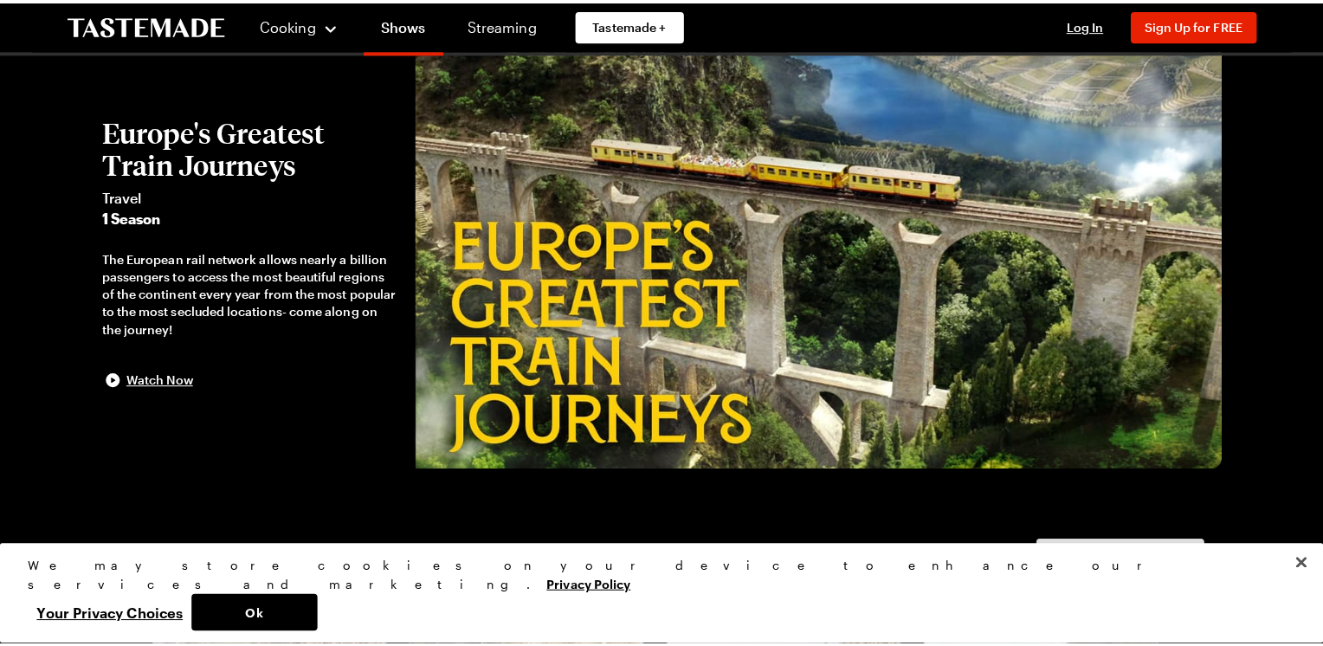
scroll to position [68, 0]
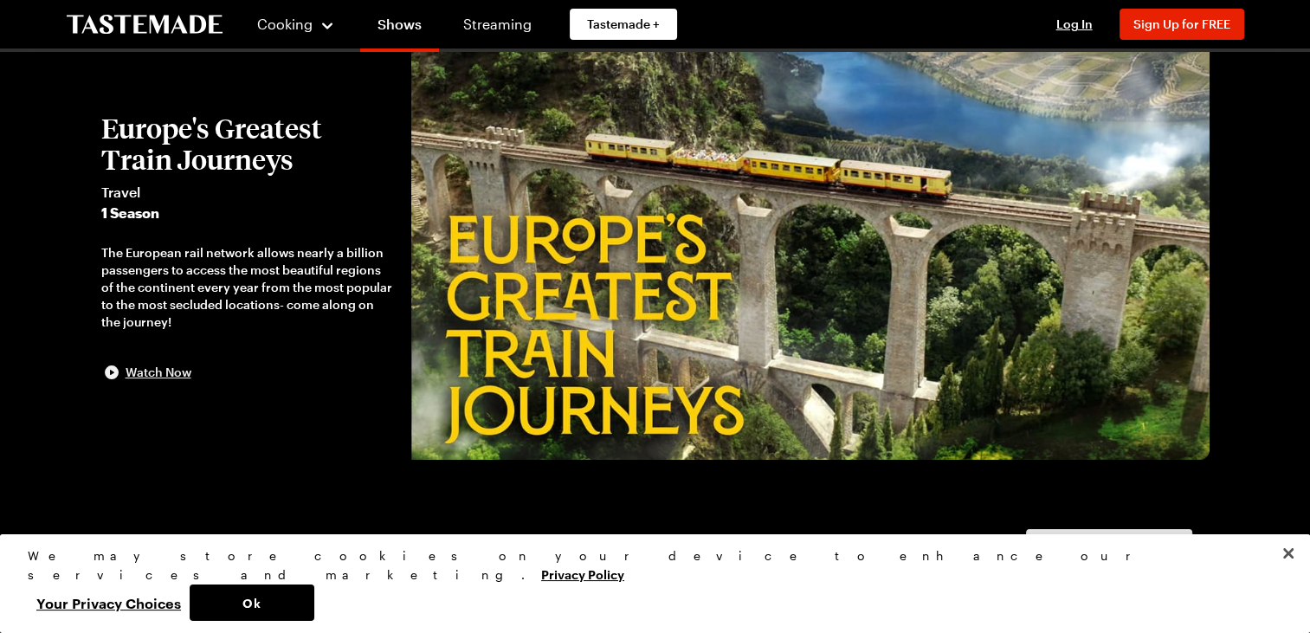
click at [152, 366] on span "Watch Now" at bounding box center [159, 372] width 66 height 17
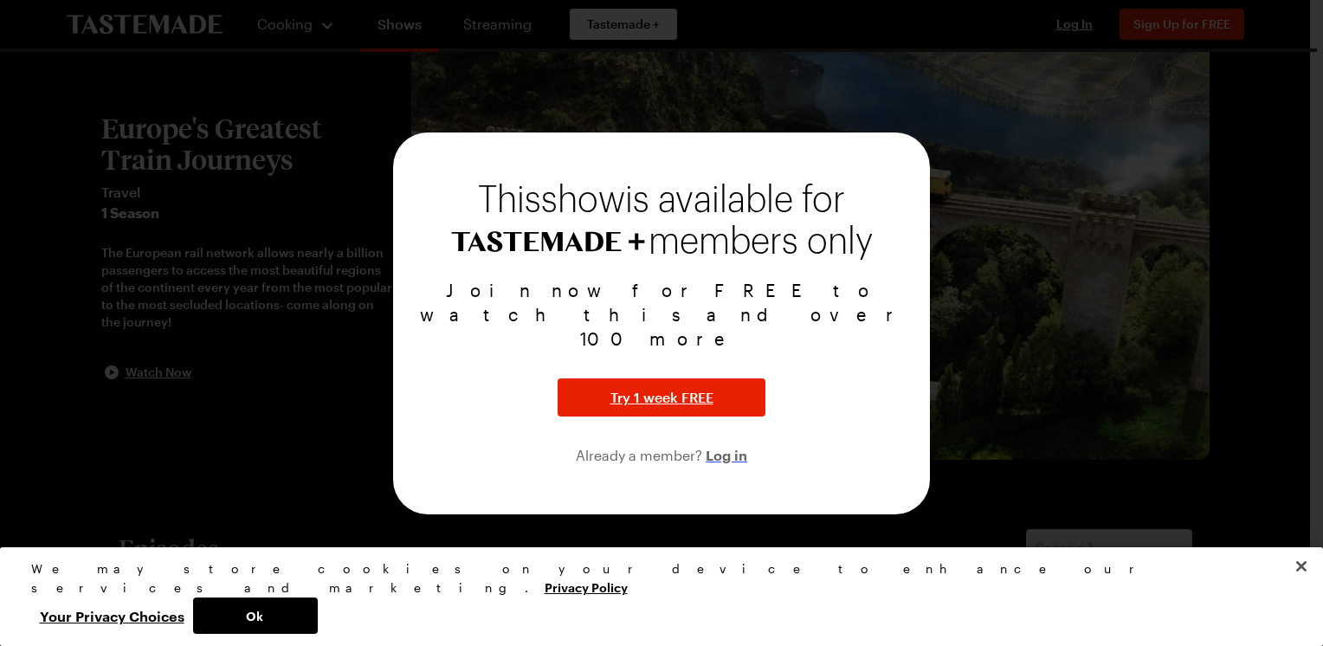
click at [734, 444] on span "Log in" at bounding box center [727, 454] width 42 height 21
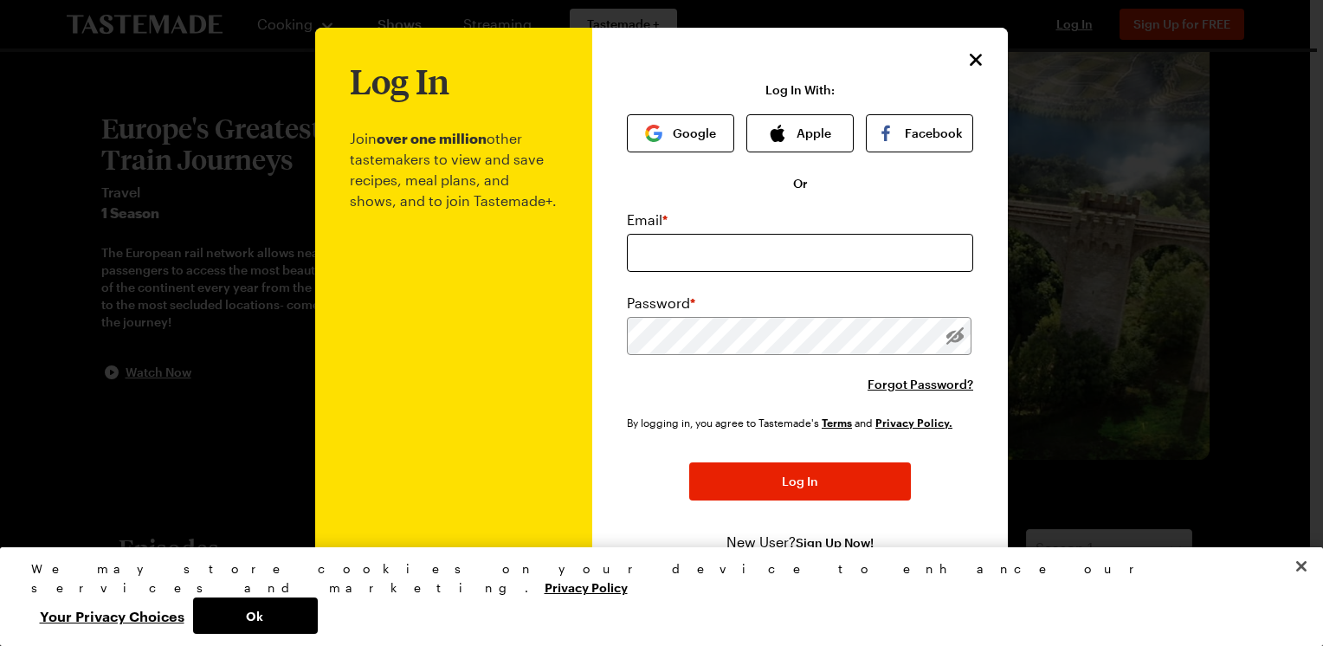
scroll to position [21, 0]
